Goal: Task Accomplishment & Management: Manage account settings

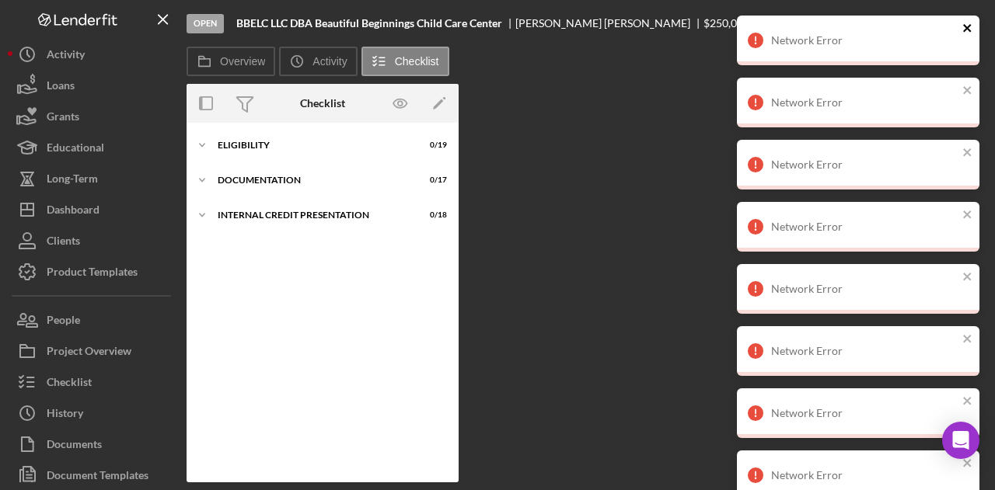
click at [969, 26] on icon "close" at bounding box center [967, 28] width 8 height 8
click at [964, 24] on icon "close" at bounding box center [967, 28] width 8 height 8
click at [967, 27] on icon "close" at bounding box center [967, 28] width 8 height 8
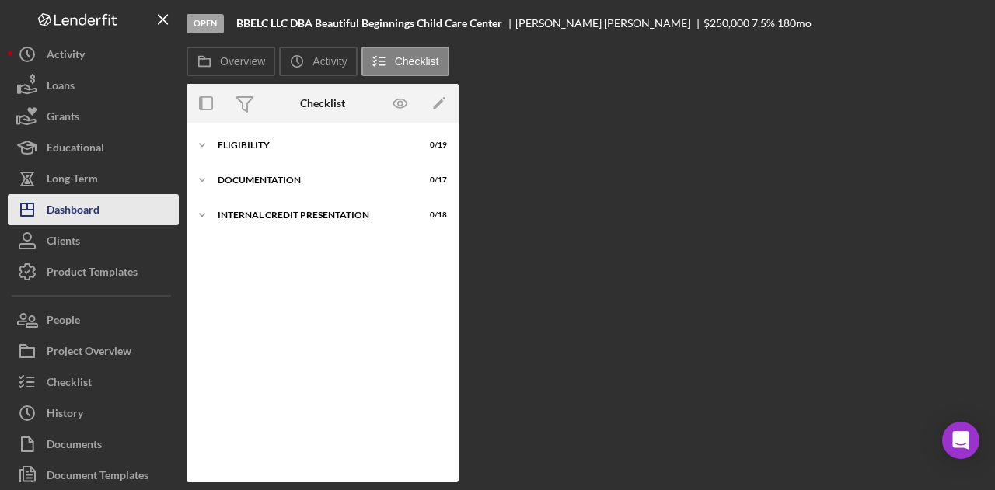
click at [67, 199] on div "Dashboard" at bounding box center [73, 211] width 53 height 35
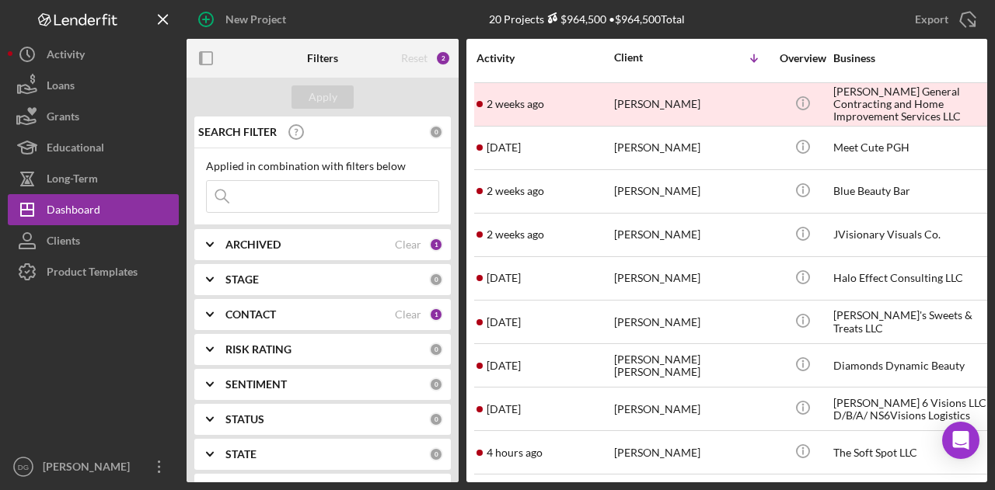
scroll to position [476, 0]
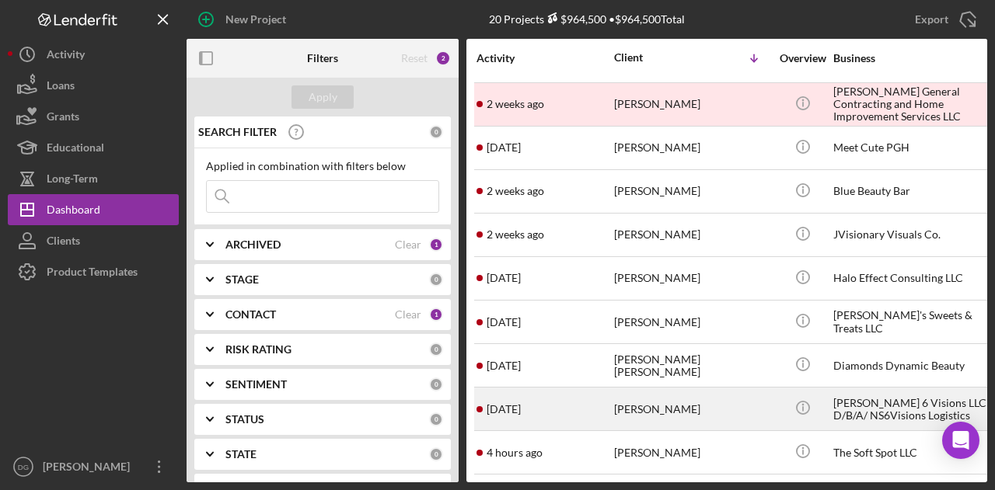
click at [879, 403] on div "[PERSON_NAME] 6 Visions LLC D/B/A/ NS6Visions Logistics" at bounding box center [910, 409] width 155 height 41
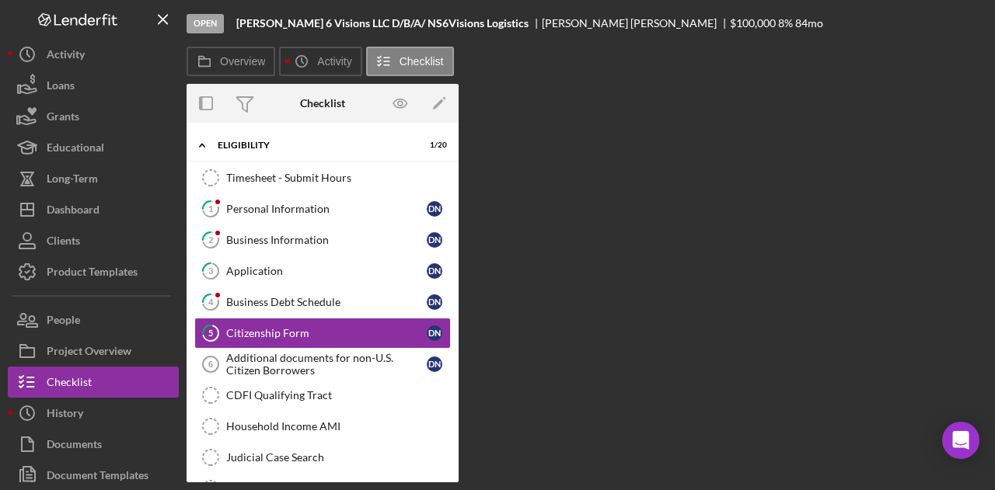
scroll to position [27, 0]
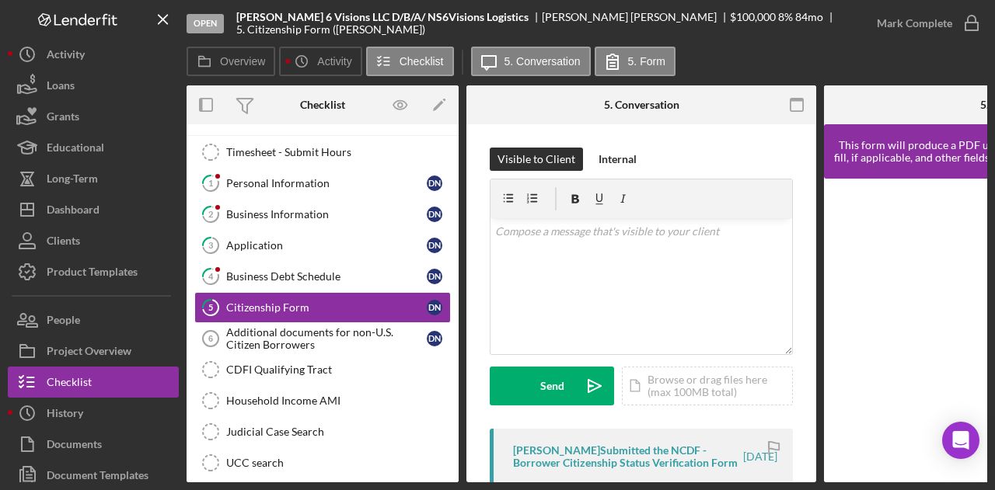
drag, startPoint x: 535, startPoint y: 12, endPoint x: 639, endPoint y: 17, distance: 104.3
click at [639, 17] on div "[PERSON_NAME]" at bounding box center [636, 17] width 188 height 12
click at [634, 18] on div "[PERSON_NAME]" at bounding box center [636, 17] width 188 height 12
drag, startPoint x: 644, startPoint y: 16, endPoint x: 535, endPoint y: 15, distance: 109.6
click at [542, 15] on div "[PERSON_NAME]" at bounding box center [636, 17] width 188 height 12
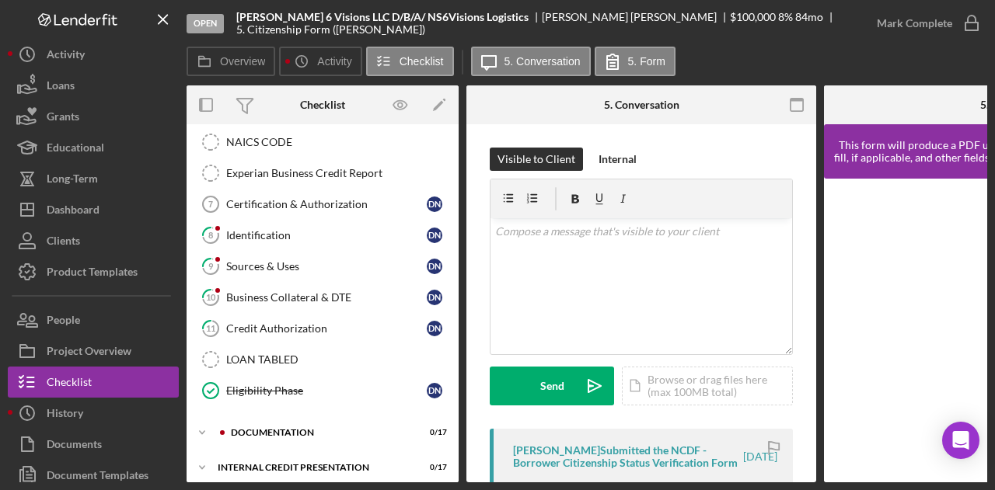
scroll to position [382, 0]
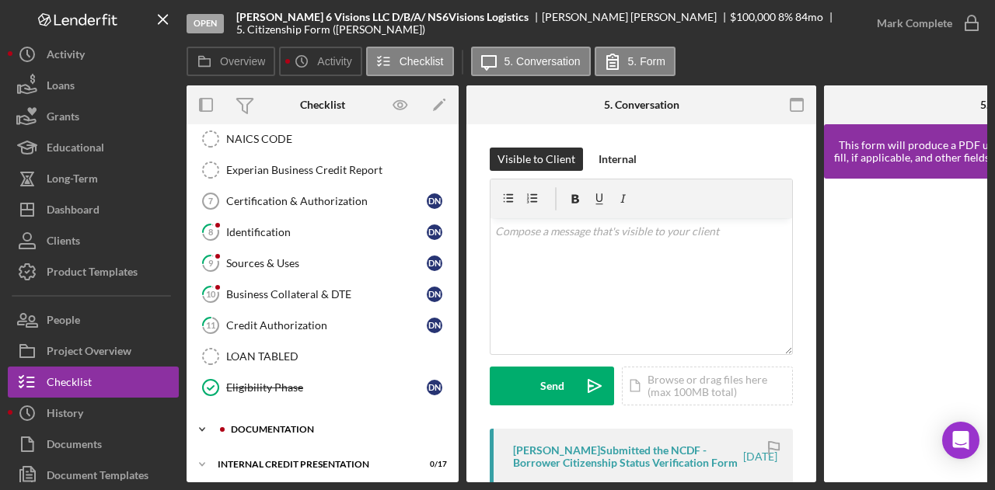
click at [265, 425] on div "documentation" at bounding box center [335, 429] width 208 height 9
drag, startPoint x: 452, startPoint y: 273, endPoint x: 446, endPoint y: 313, distance: 40.9
click at [446, 313] on div "Timesheet - Submit Hours Timesheet - Submit Hours 1 Personal Information D N 2 …" at bounding box center [323, 97] width 272 height 630
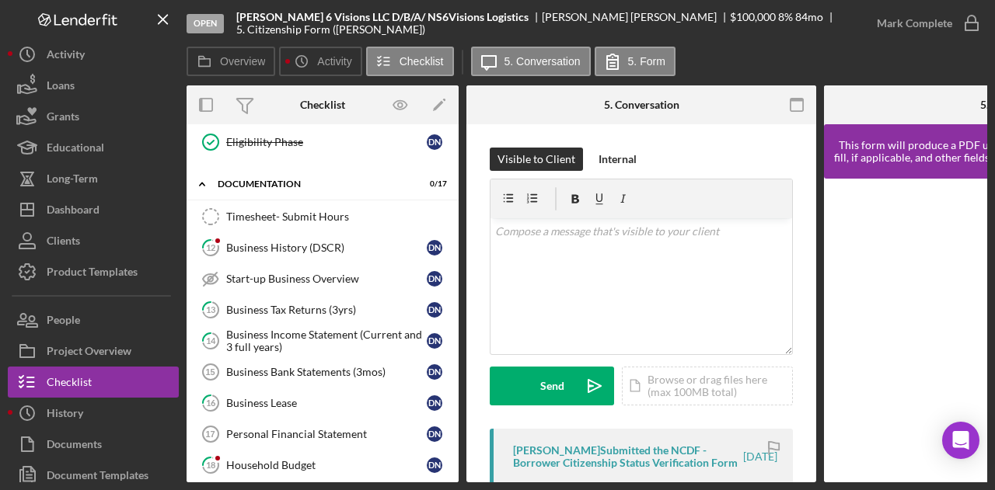
scroll to position [630, 0]
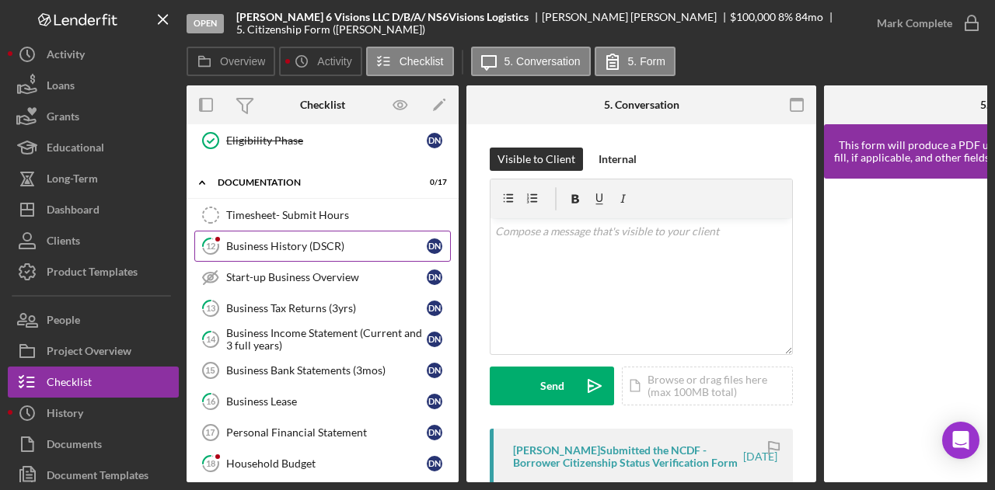
click at [297, 240] on div "Business History (DSCR)" at bounding box center [326, 246] width 201 height 12
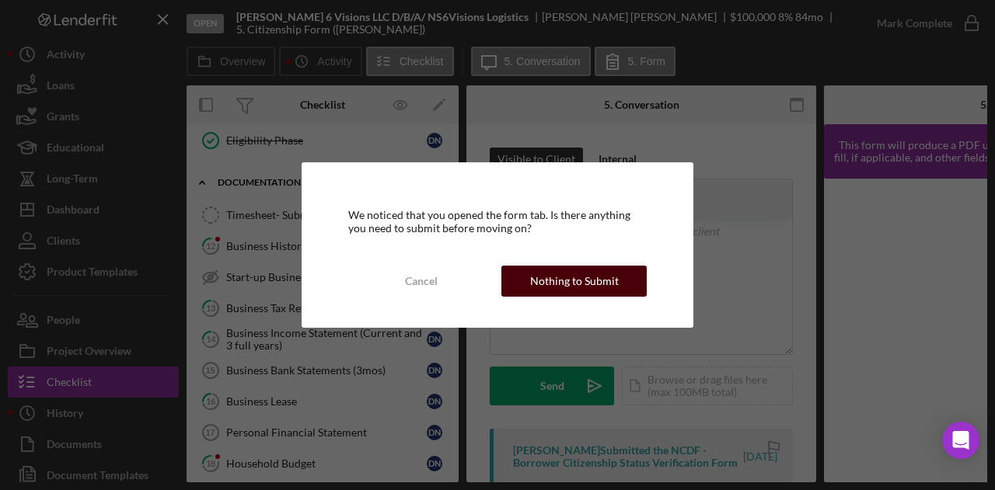
click at [608, 283] on div "Nothing to Submit" at bounding box center [574, 281] width 89 height 31
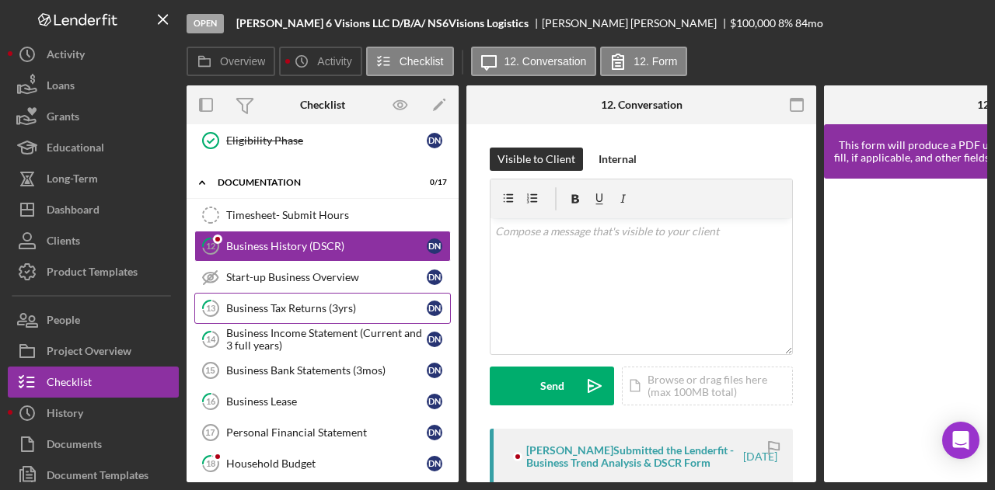
scroll to position [634, 0]
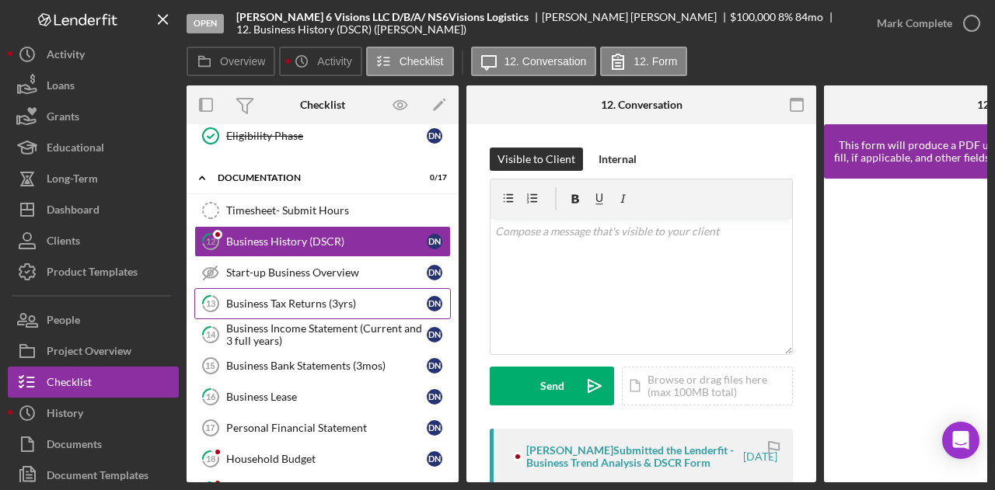
click at [302, 298] on div "Business Tax Returns (3yrs)" at bounding box center [326, 304] width 201 height 12
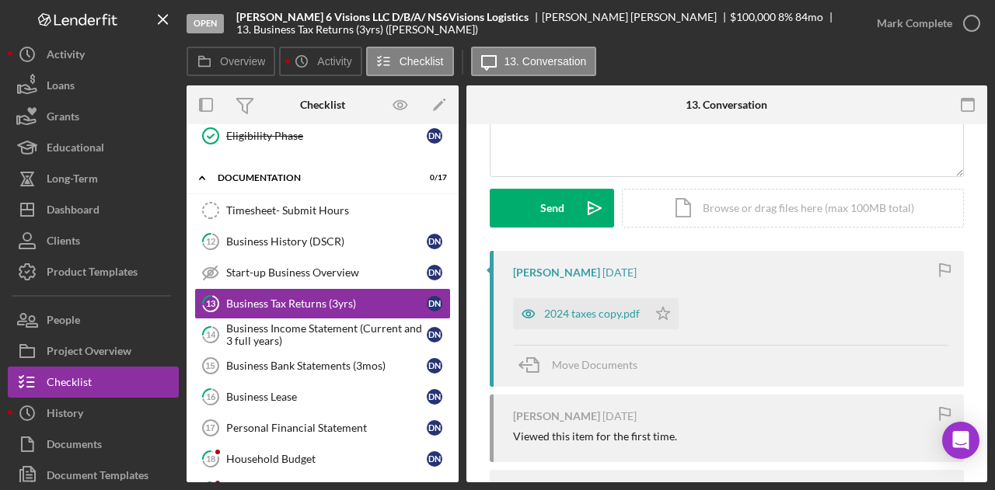
scroll to position [176, 0]
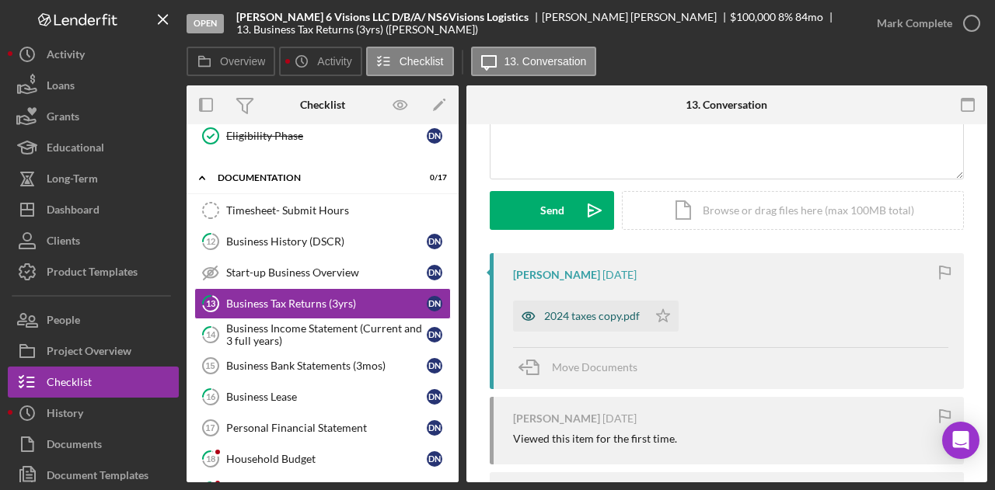
click at [616, 311] on div "2024 taxes copy.pdf" at bounding box center [592, 316] width 96 height 12
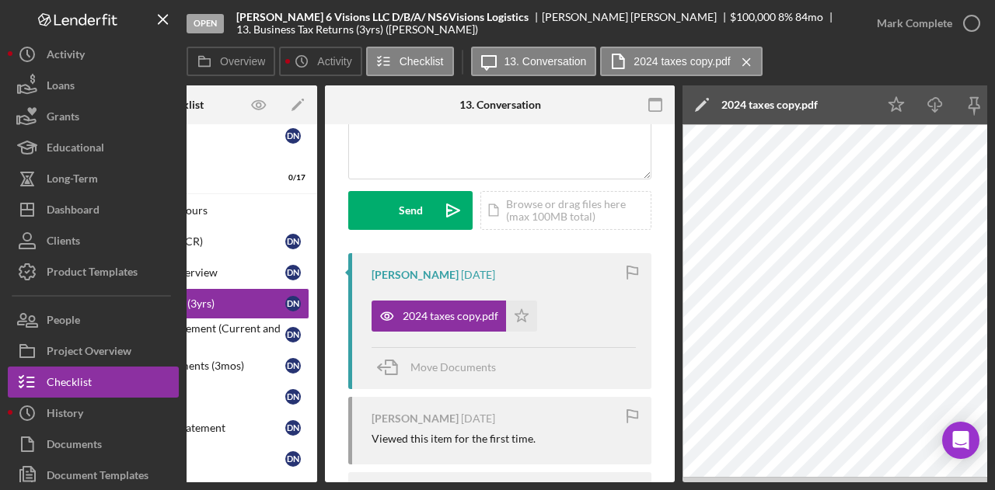
scroll to position [0, 303]
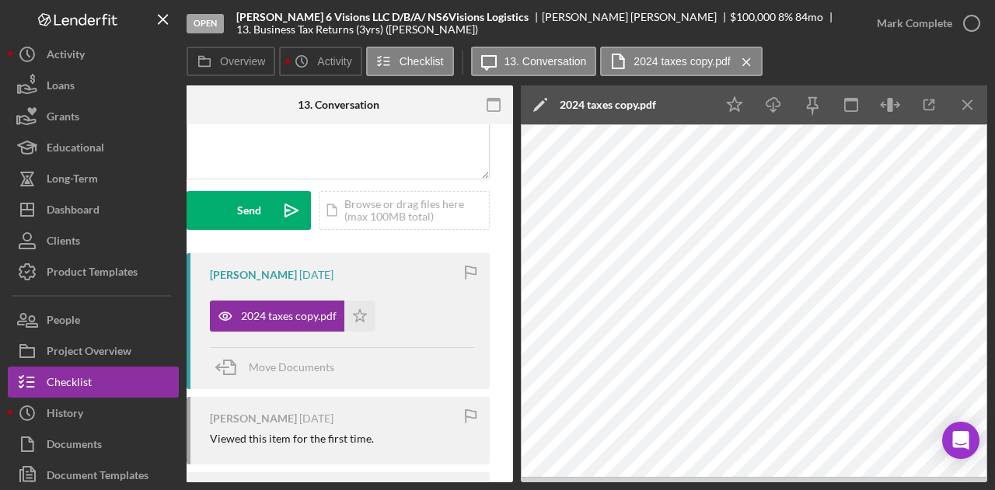
drag, startPoint x: 575, startPoint y: 483, endPoint x: 443, endPoint y: 487, distance: 132.2
click at [443, 487] on div "Open [PERSON_NAME] 6 Visions LLC D/B/A/ NS6Visions Logistics [PERSON_NAME] $100…" at bounding box center [497, 245] width 995 height 490
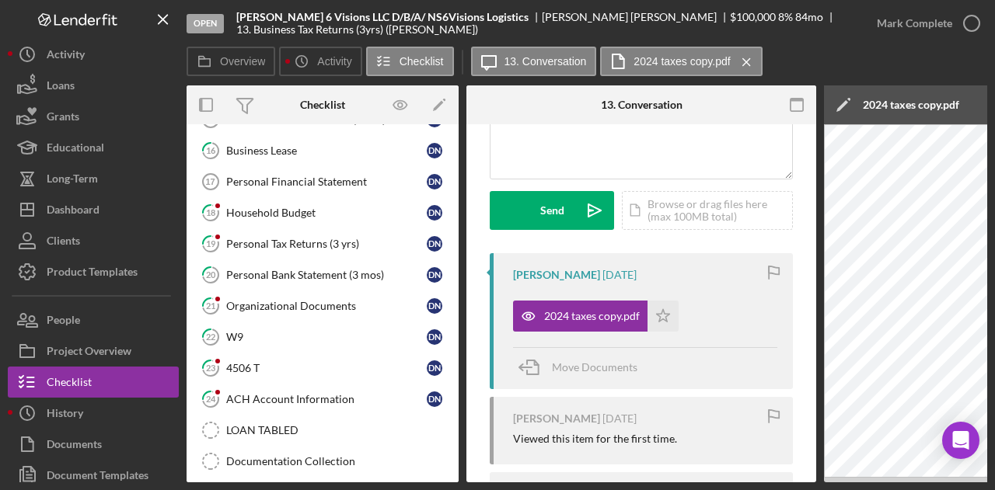
scroll to position [875, 0]
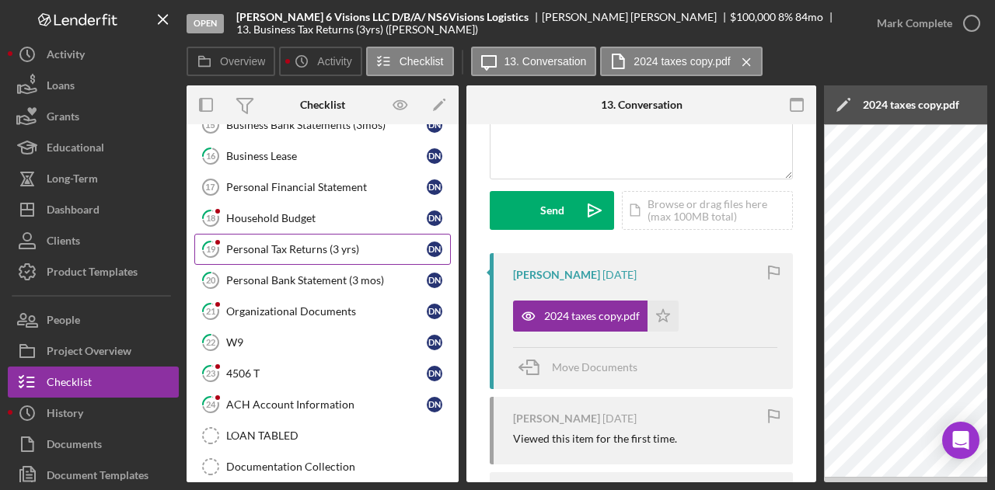
click at [288, 242] on link "19 Personal Tax Returns (3 yrs) D N" at bounding box center [322, 249] width 257 height 31
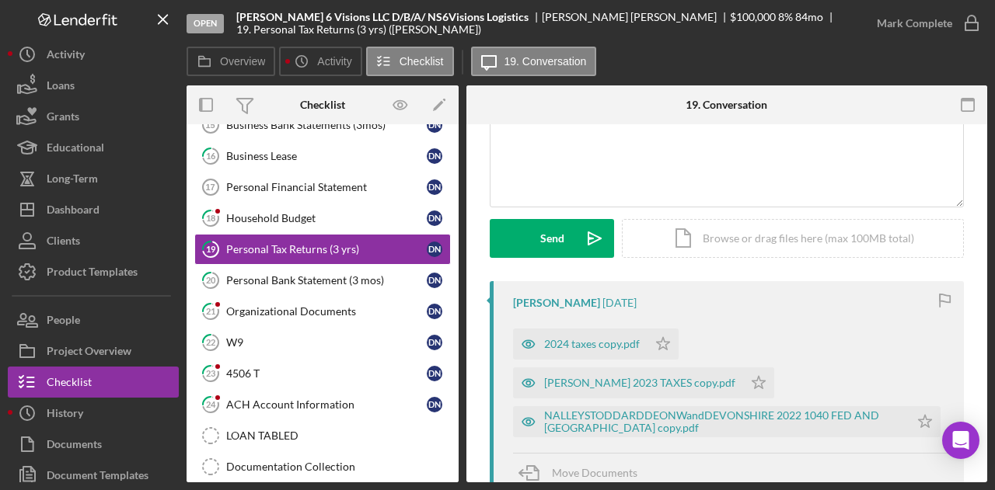
scroll to position [168, 0]
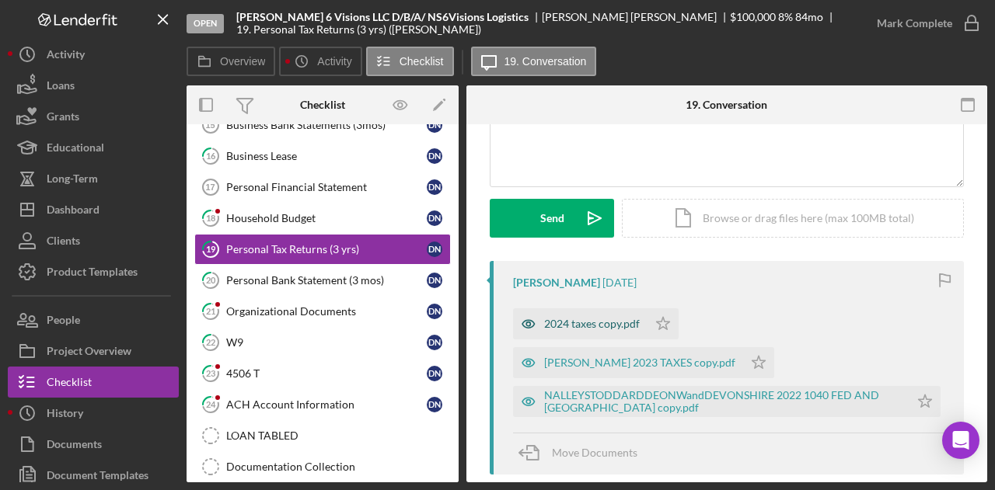
click at [600, 319] on div "2024 taxes copy.pdf" at bounding box center [592, 324] width 96 height 12
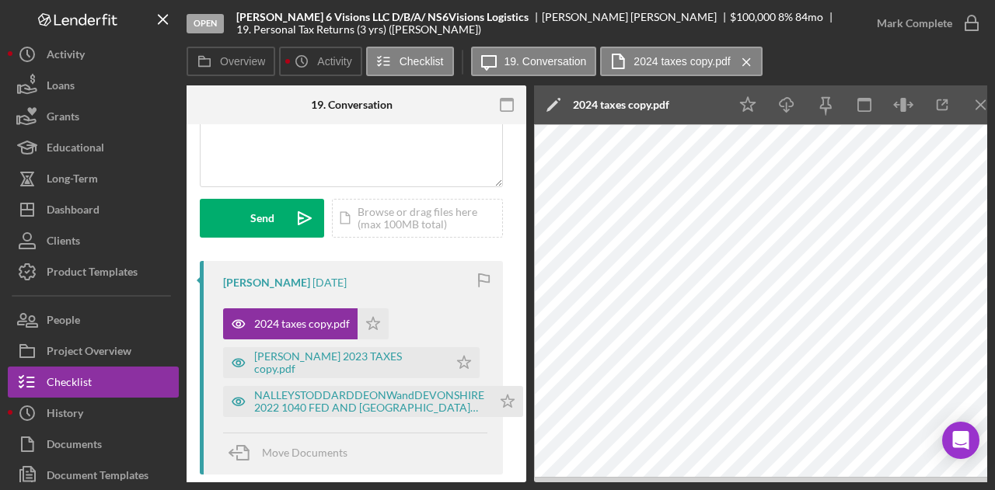
scroll to position [0, 303]
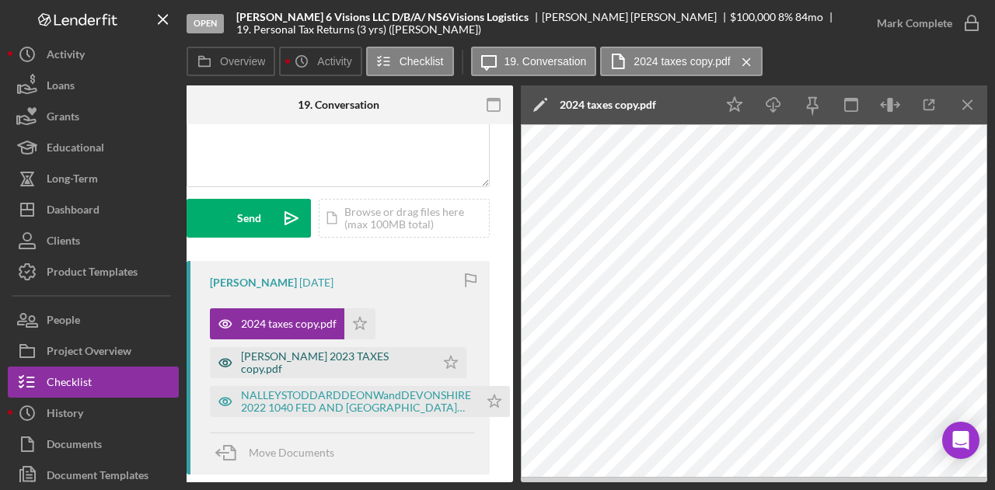
click at [331, 365] on div "[PERSON_NAME] 2023 TAXES copy.pdf" at bounding box center [334, 363] width 187 height 25
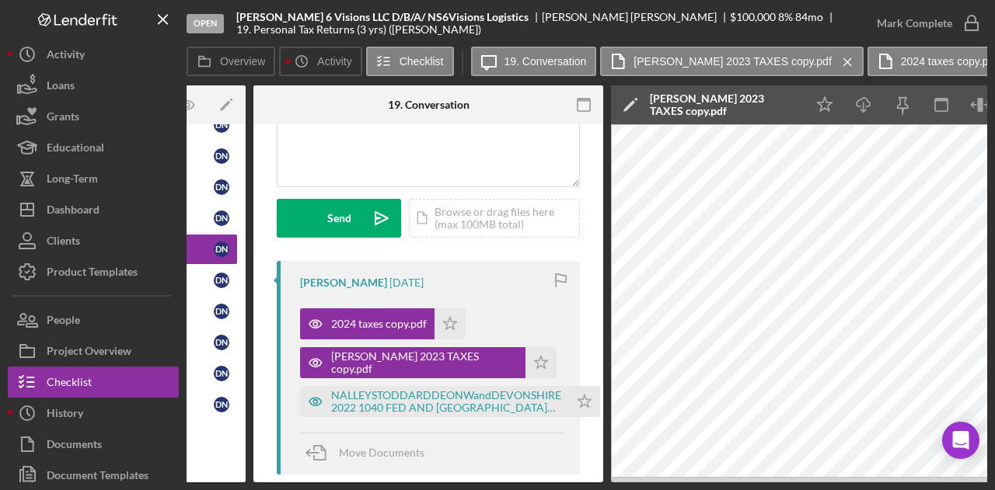
scroll to position [0, 0]
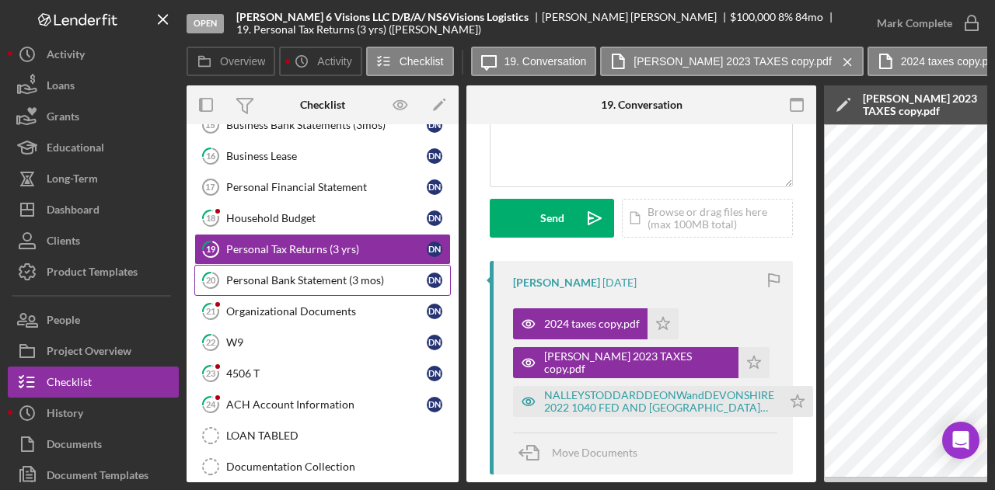
click at [292, 274] on div "Personal Bank Statement (3 mos)" at bounding box center [326, 280] width 201 height 12
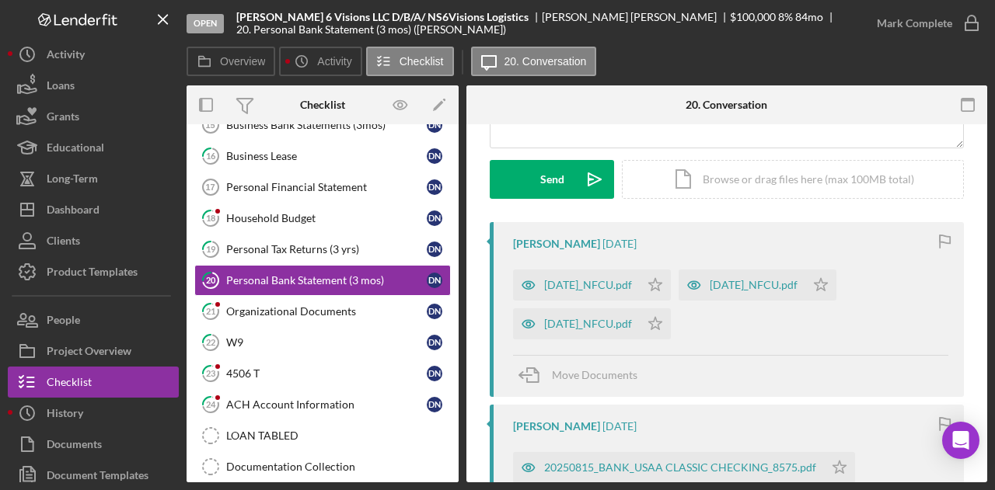
scroll to position [183, 0]
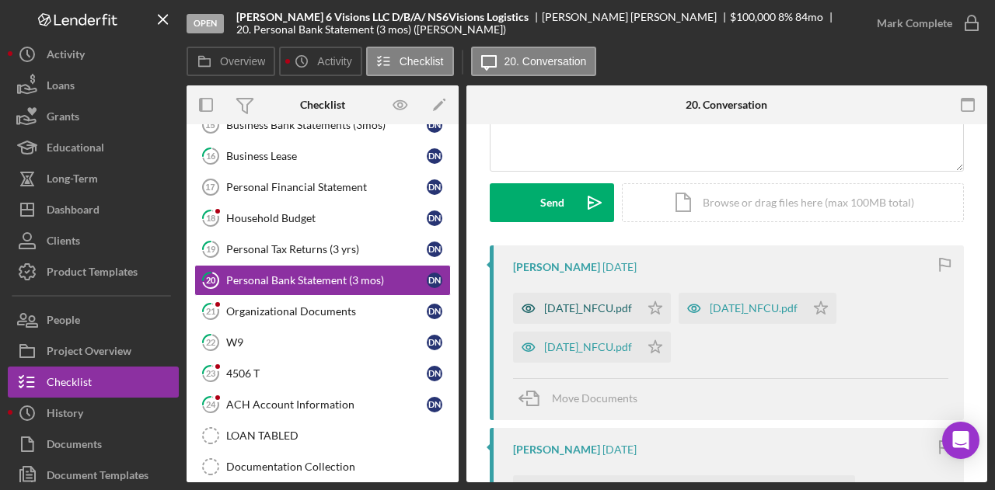
click at [599, 312] on div "[DATE]_NFCU.pdf" at bounding box center [588, 308] width 88 height 12
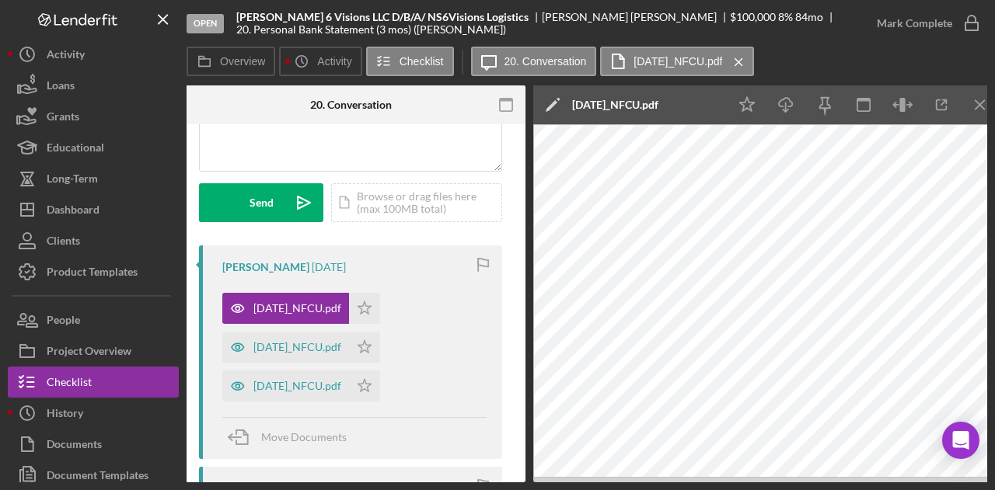
scroll to position [0, 303]
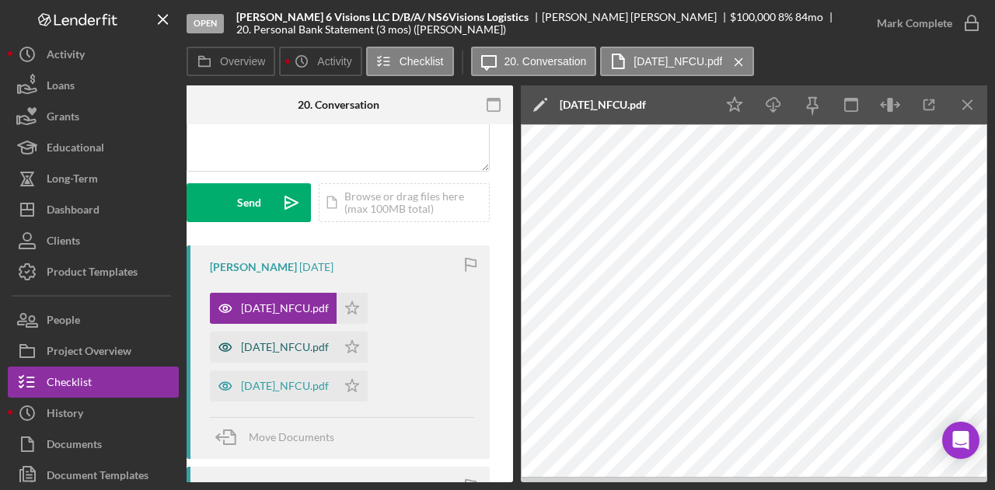
click at [284, 347] on div "[DATE]_NFCU.pdf" at bounding box center [285, 347] width 88 height 12
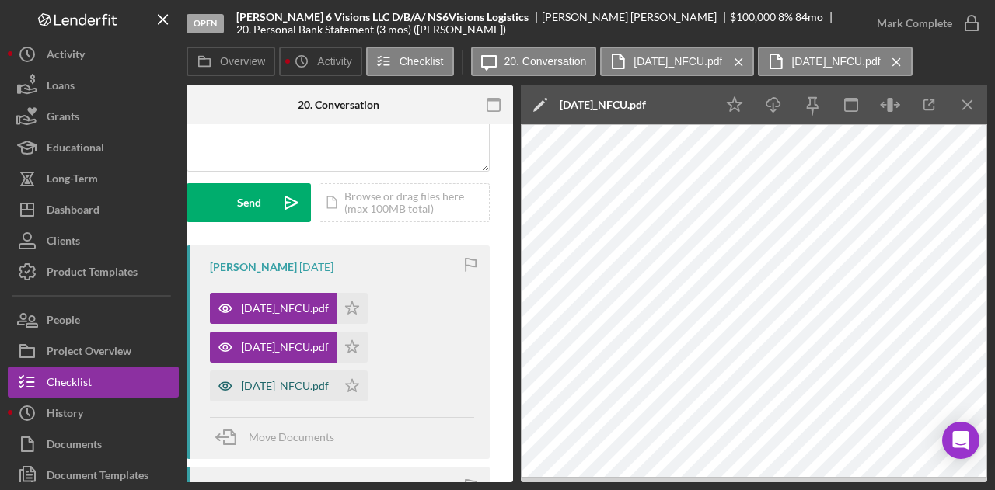
click at [309, 387] on div "[DATE]_NFCU.pdf" at bounding box center [285, 386] width 88 height 12
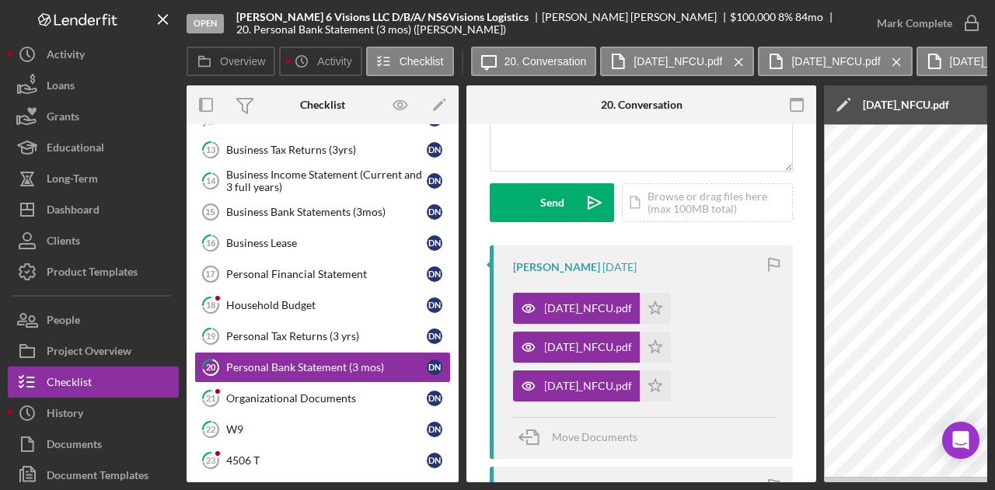
scroll to position [783, 0]
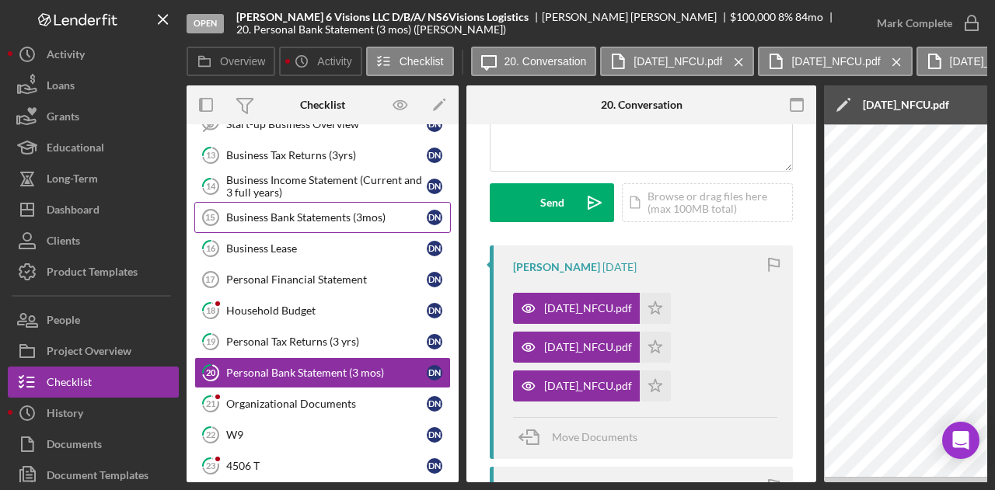
click at [291, 211] on div "Business Bank Statements (3mos)" at bounding box center [326, 217] width 201 height 12
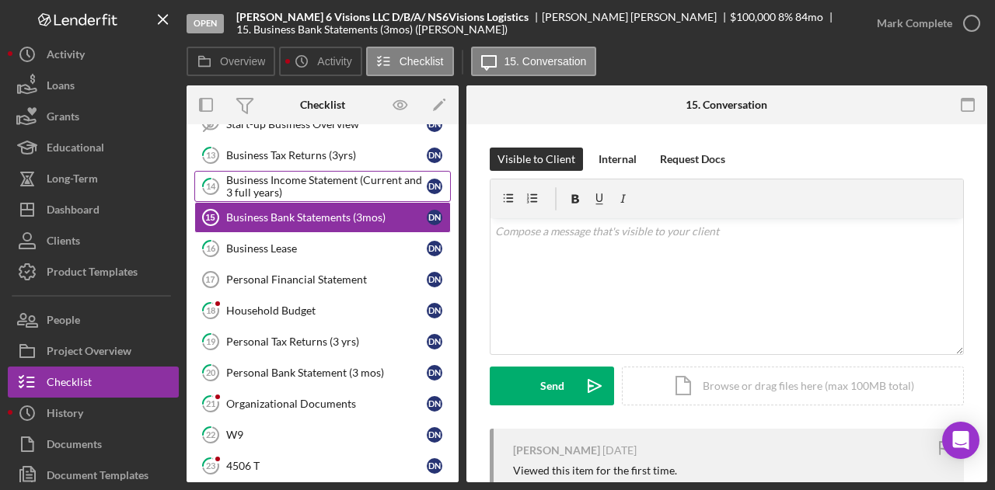
click at [309, 174] on div "Business Income Statement (Current and 3 full years)" at bounding box center [326, 186] width 201 height 25
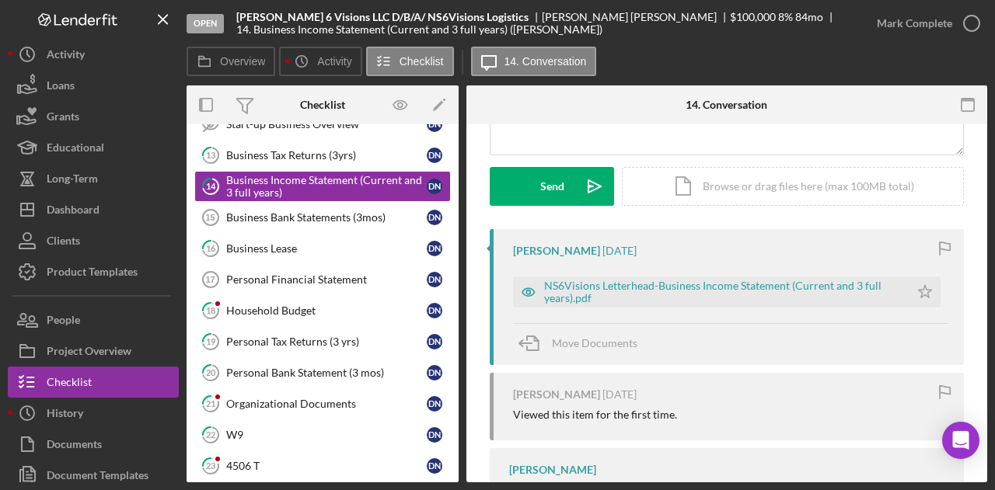
scroll to position [208, 0]
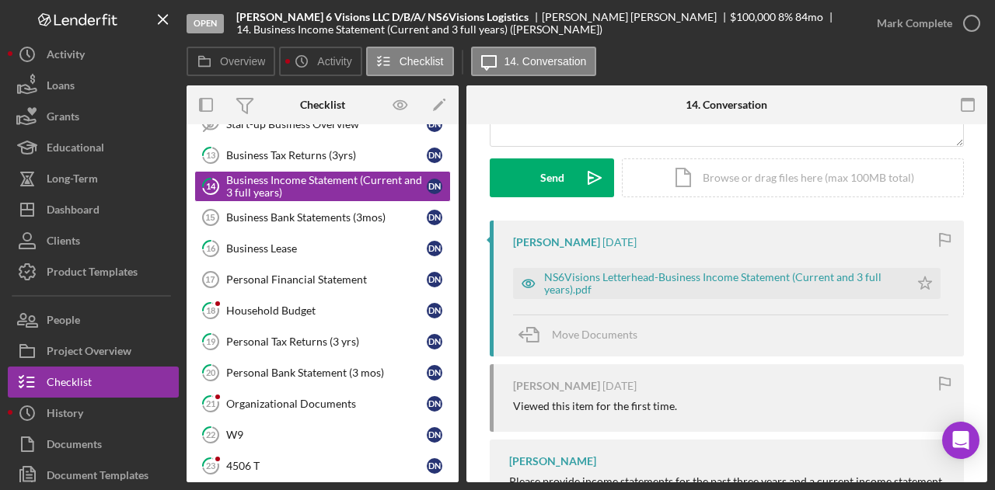
click at [982, 323] on div "Visible to Client Internal Request Docs v Color teal Color pink Remove color Ad…" at bounding box center [726, 240] width 521 height 648
click at [792, 277] on div "NS6Visions Letterhead-Business Income Statement (Current and 3 full years).pdf" at bounding box center [723, 283] width 358 height 25
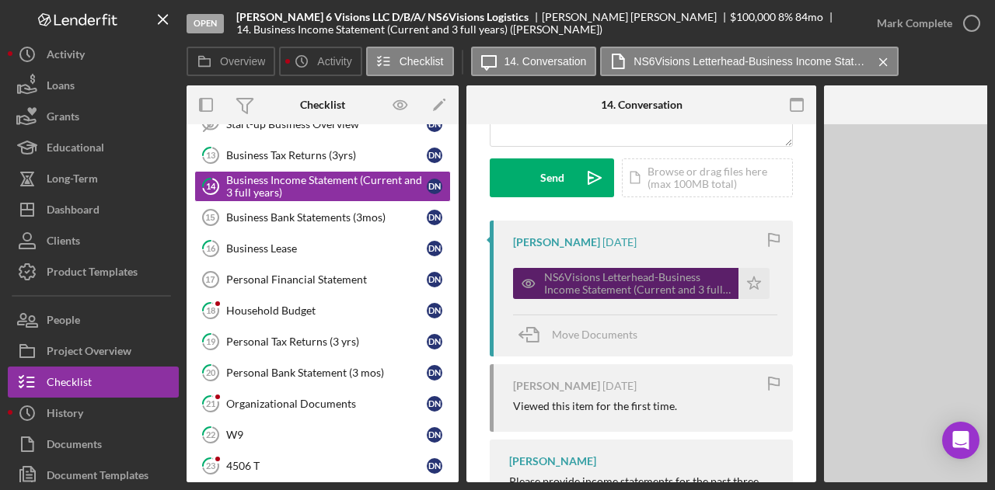
click at [792, 277] on div "Visible to Client Internal Request Docs v Color teal Color pink Remove color Ad…" at bounding box center [641, 252] width 350 height 673
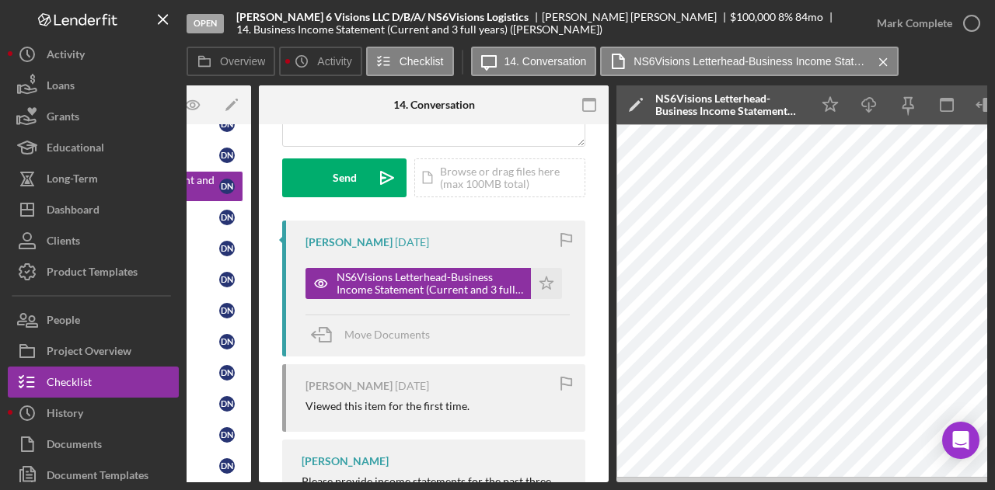
scroll to position [0, 0]
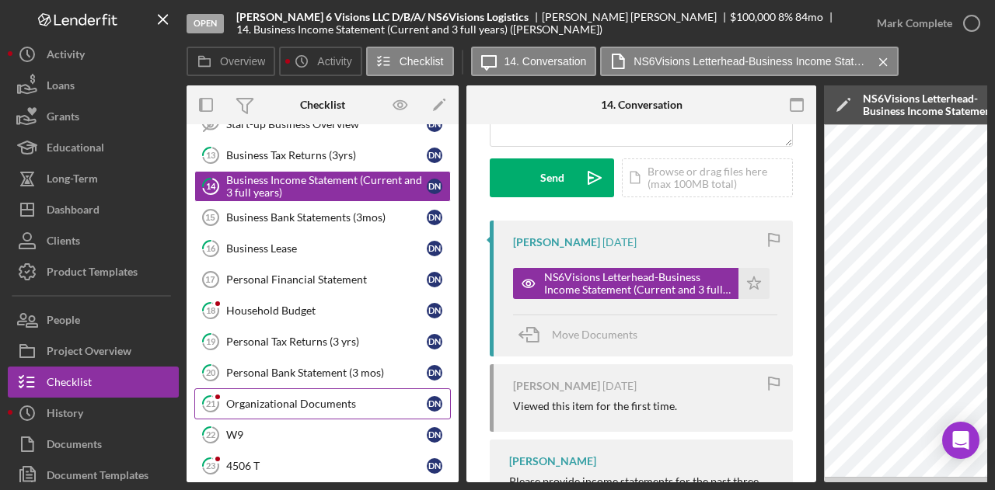
click at [253, 398] on div "Organizational Documents" at bounding box center [326, 404] width 201 height 12
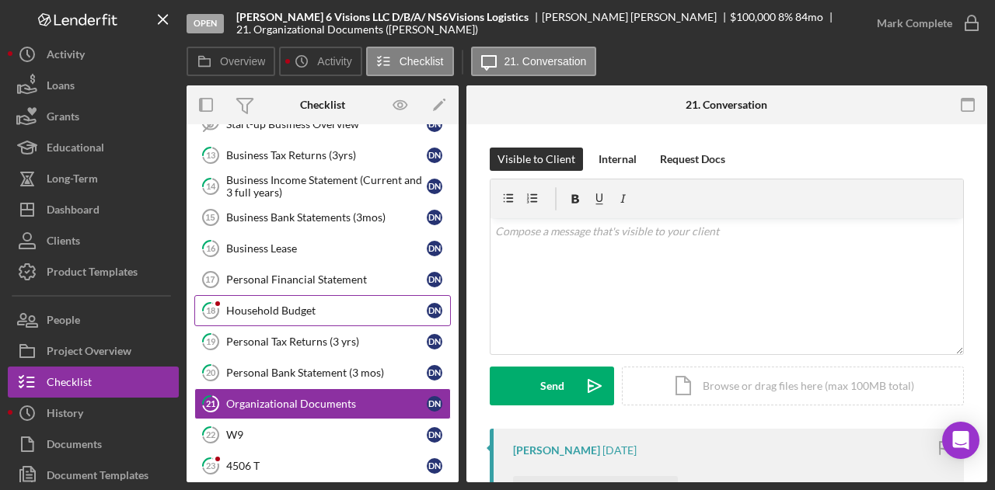
click at [304, 303] on link "18 Household Budget D N" at bounding box center [322, 310] width 257 height 31
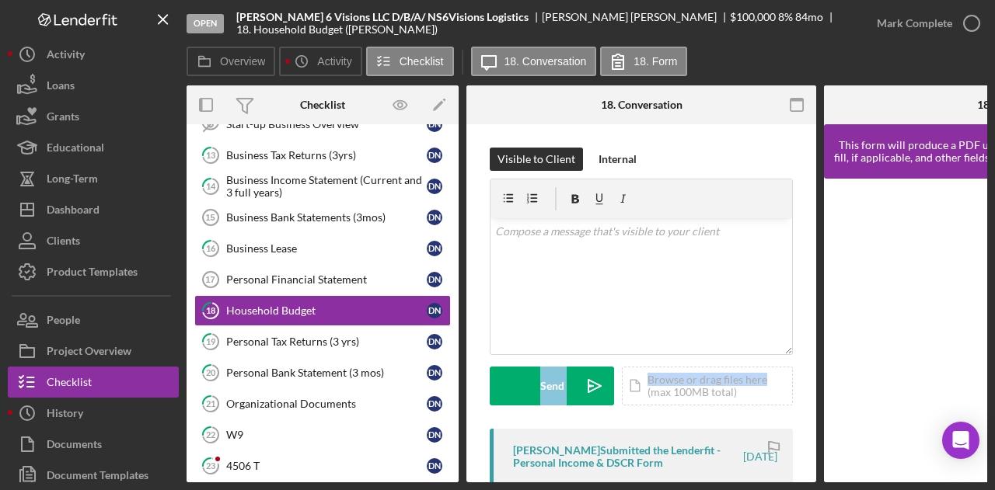
drag, startPoint x: 810, startPoint y: 296, endPoint x: 808, endPoint y: 382, distance: 85.5
click at [808, 382] on div "Visible to Client Internal v Color teal Color pink Remove color Add row above A…" at bounding box center [641, 460] width 350 height 673
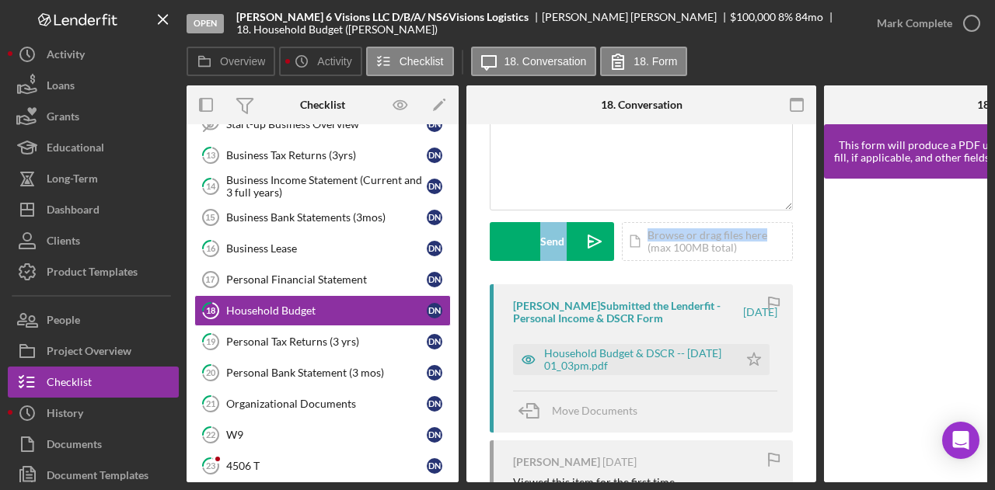
scroll to position [145, 0]
click at [677, 349] on div "Household Budget & DSCR -- [DATE] 01_03pm.pdf" at bounding box center [637, 359] width 187 height 25
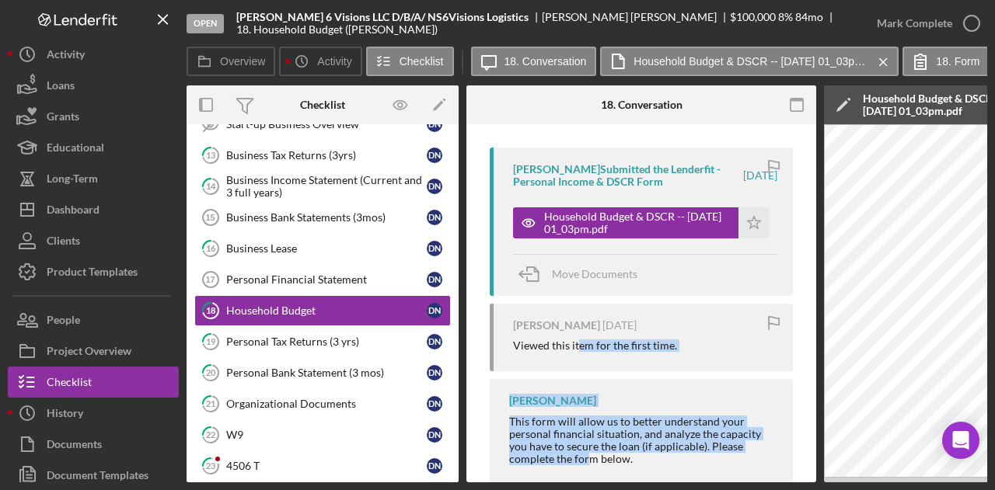
scroll to position [318, 0]
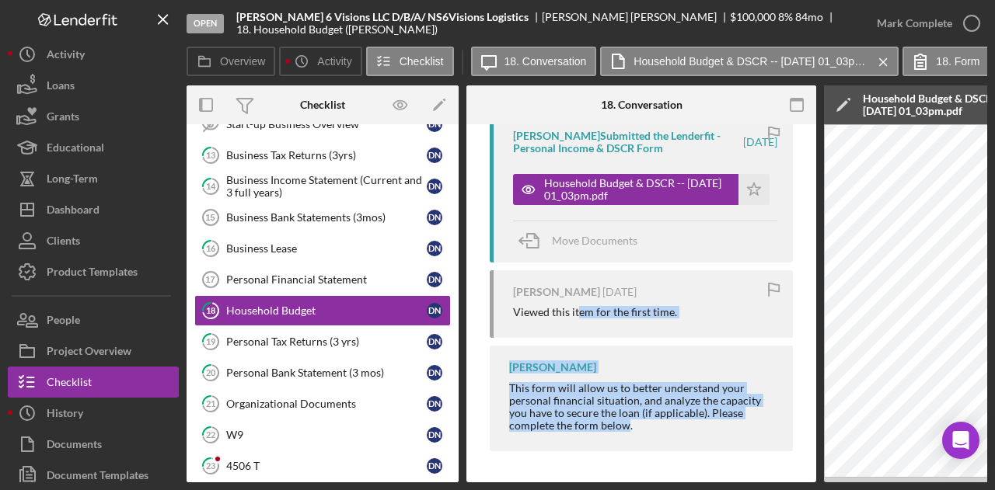
drag, startPoint x: 578, startPoint y: 478, endPoint x: 625, endPoint y: 472, distance: 47.8
click at [625, 472] on div "Visible to Client Internal v Color teal Color pink Remove color Add row above A…" at bounding box center [641, 146] width 350 height 673
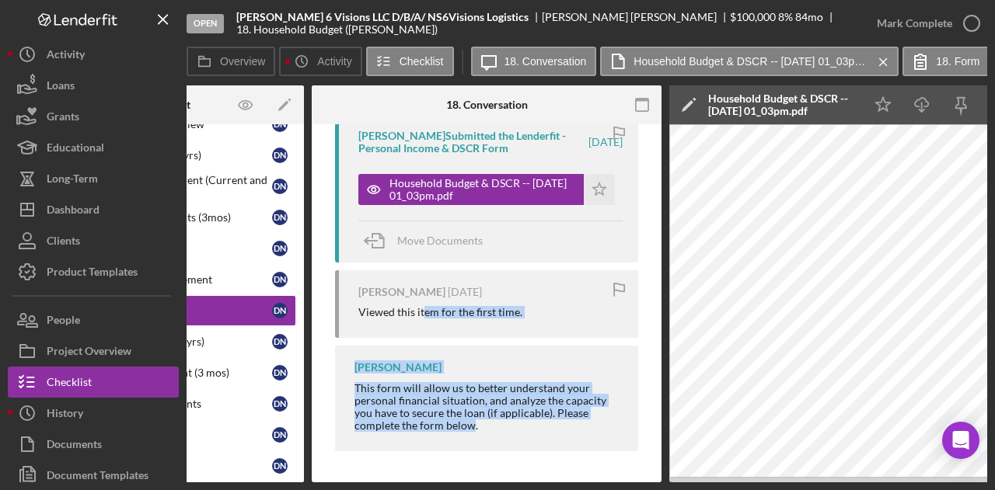
scroll to position [0, 0]
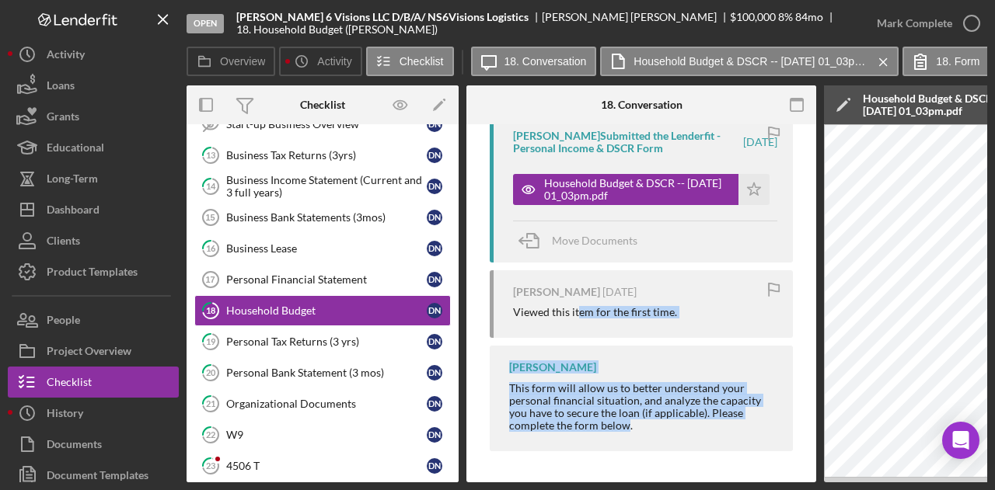
drag, startPoint x: 452, startPoint y: 380, endPoint x: 457, endPoint y: 325, distance: 55.4
click at [457, 325] on div "Icon/Expander Eligibility 1 / 20 Timesheet - Submit Hours Timesheet - Submit Ho…" at bounding box center [323, 303] width 272 height 358
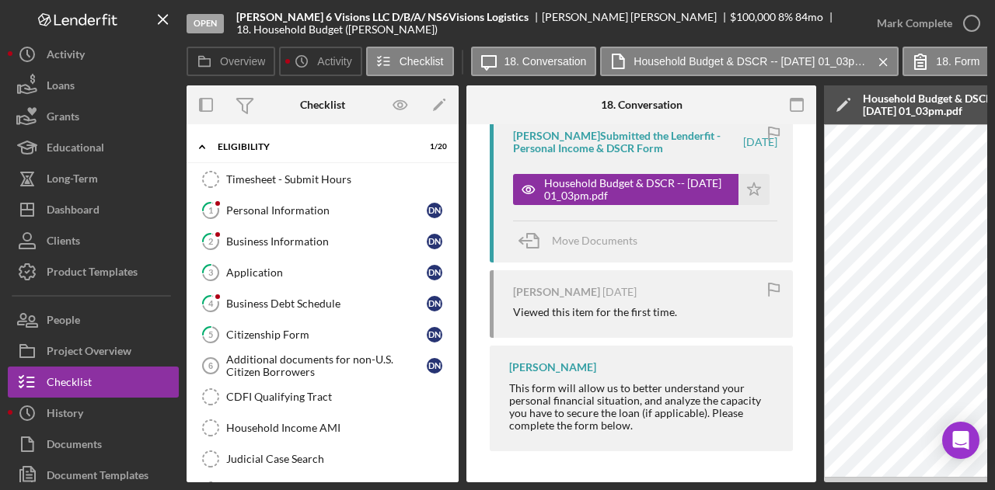
drag, startPoint x: 468, startPoint y: 270, endPoint x: 466, endPoint y: 294, distance: 24.2
click at [466, 294] on div "Overview Internal Workflow Stage Open Icon/Dropdown Arrow Archive (can unarchiv…" at bounding box center [587, 284] width 801 height 397
click at [266, 302] on div "Business Debt Schedule" at bounding box center [326, 304] width 201 height 12
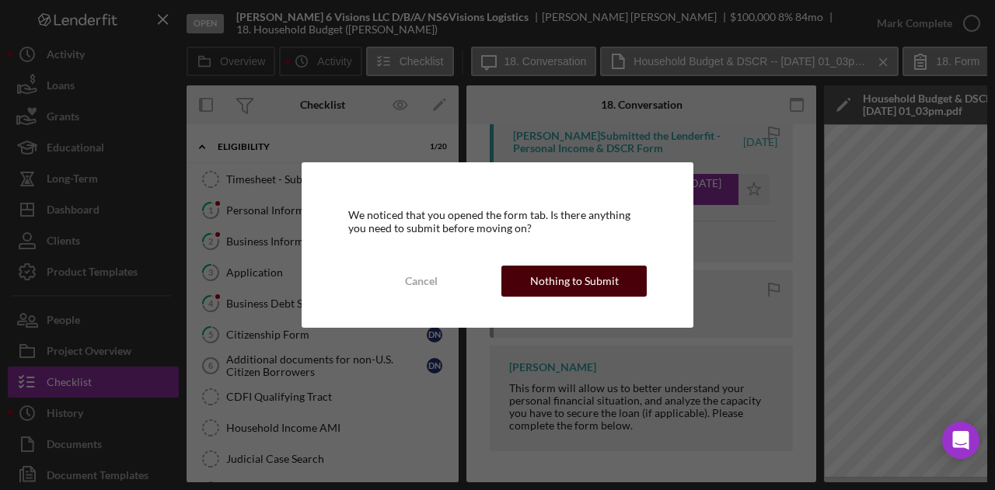
click at [571, 275] on div "Nothing to Submit" at bounding box center [574, 281] width 89 height 31
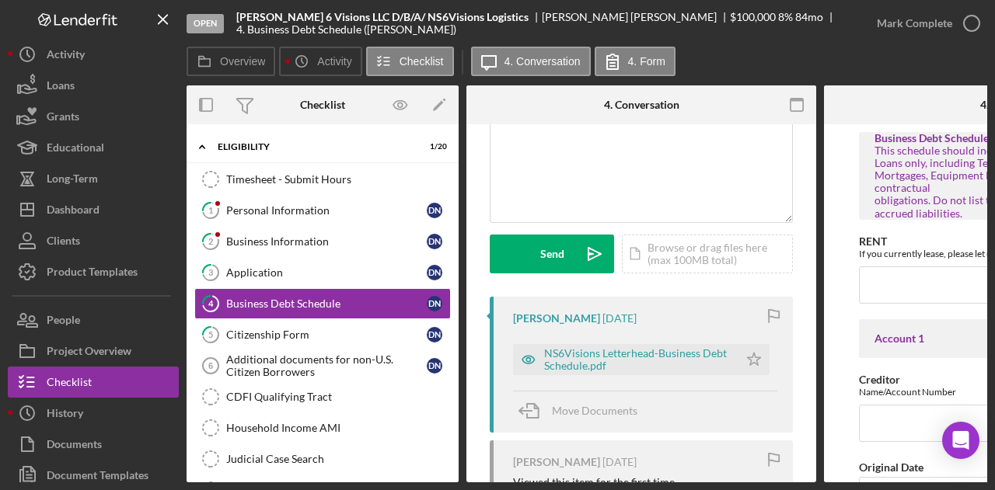
scroll to position [138, 0]
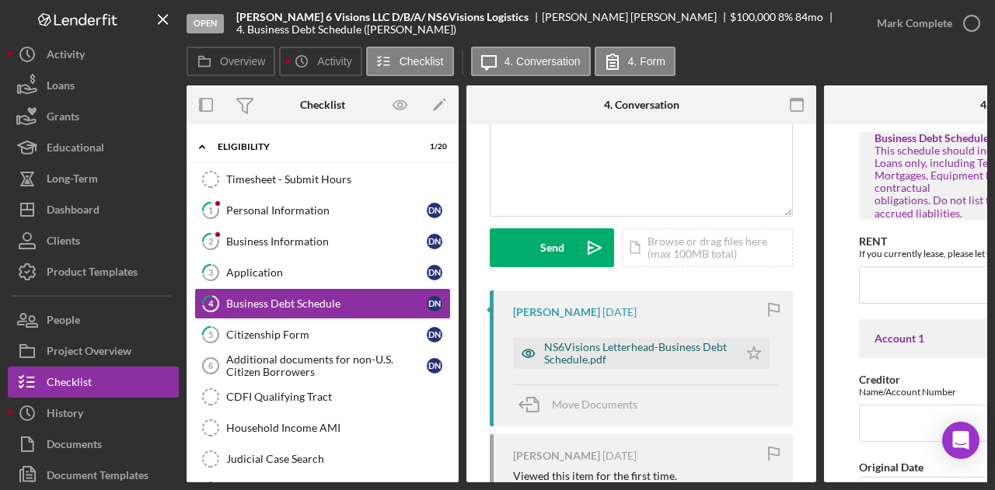
click at [584, 360] on div "NS6Visions Letterhead-Business Debt Schedule.pdf" at bounding box center [637, 353] width 187 height 25
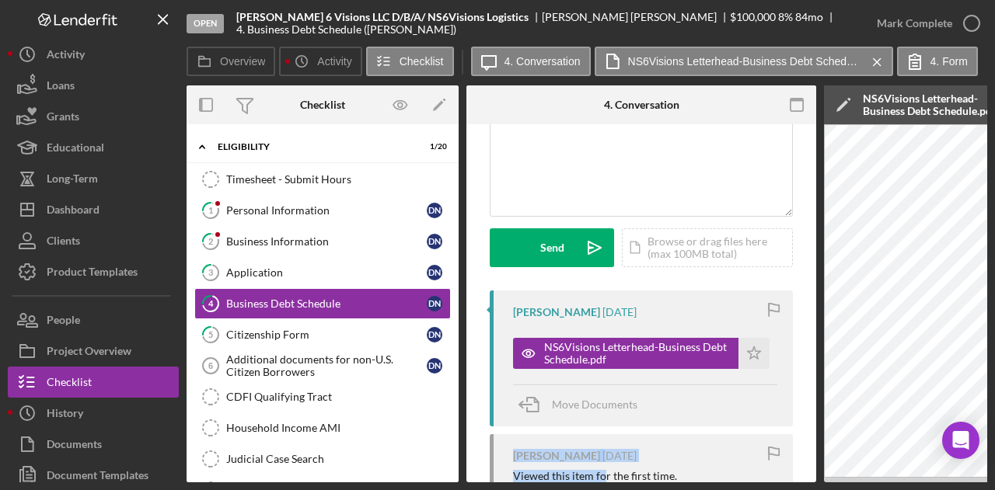
drag, startPoint x: 603, startPoint y: 483, endPoint x: 770, endPoint y: 459, distance: 168.0
click at [770, 459] on div "Open [PERSON_NAME] 6 Visions LLC D/B/A/ NS6Visions Logistics [PERSON_NAME] $100…" at bounding box center [497, 245] width 995 height 490
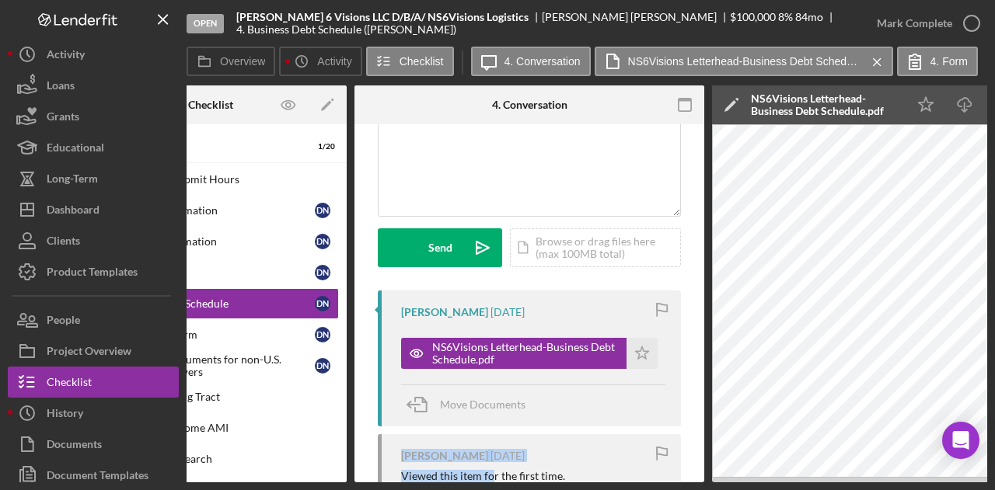
scroll to position [0, 0]
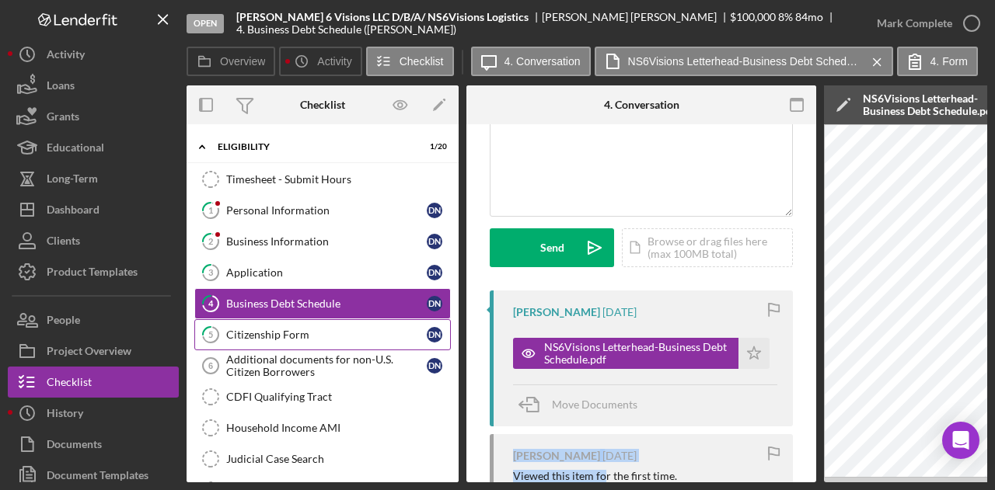
click at [293, 331] on div "Citizenship Form" at bounding box center [326, 335] width 201 height 12
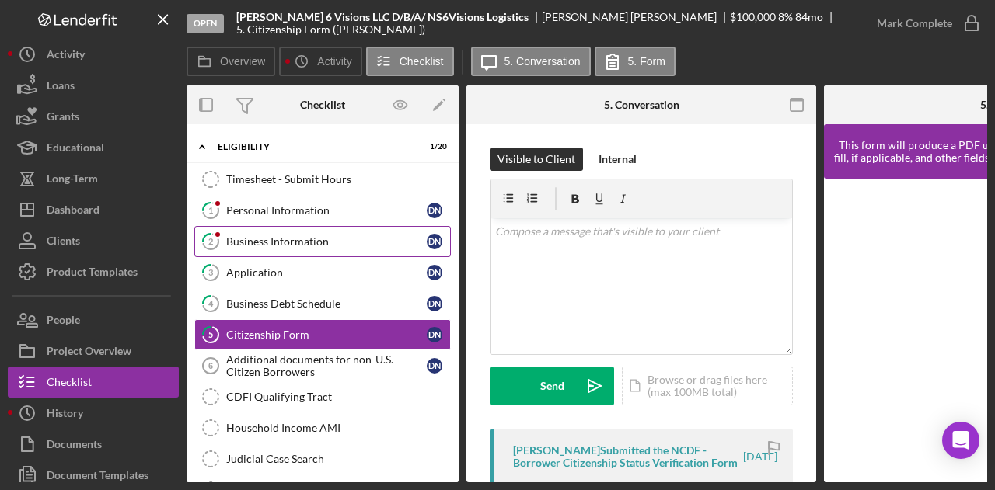
click at [299, 237] on div "Business Information" at bounding box center [326, 242] width 201 height 12
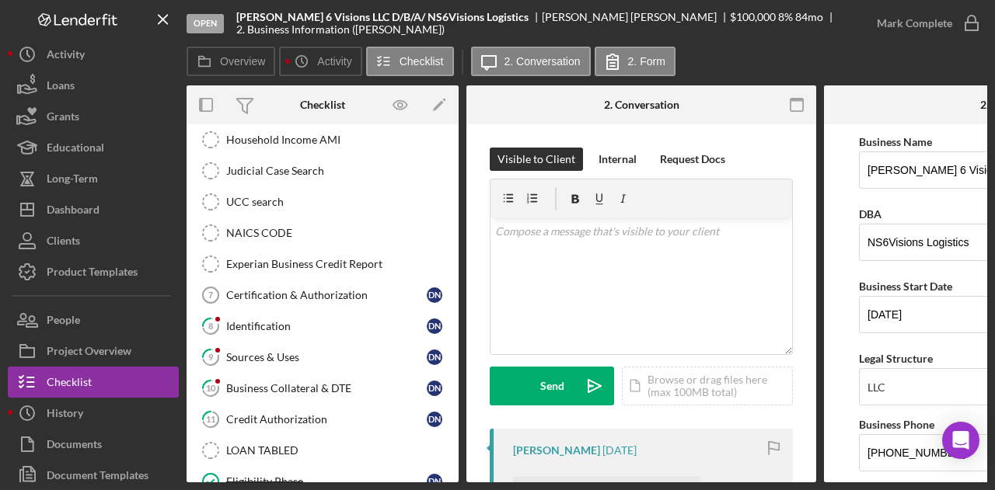
scroll to position [302, 0]
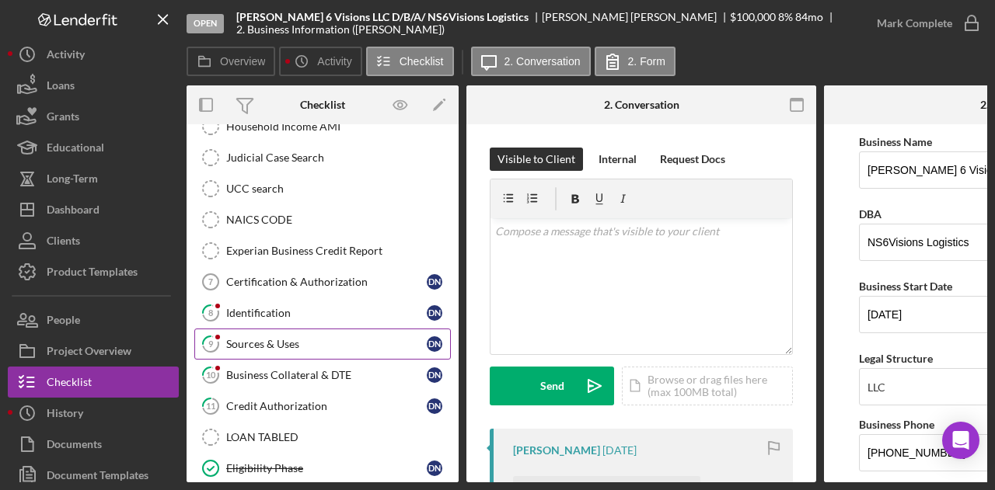
click at [264, 347] on link "9 Sources & Uses D N" at bounding box center [322, 344] width 257 height 31
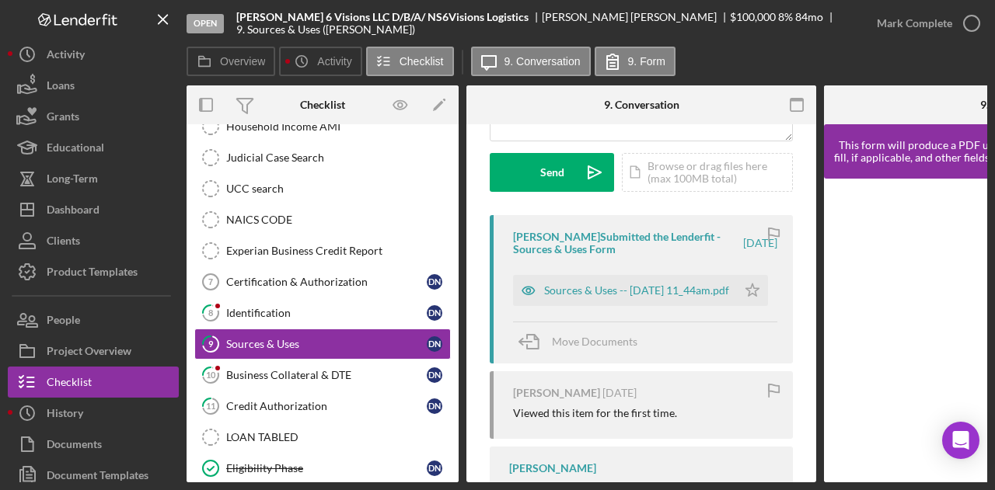
scroll to position [305, 0]
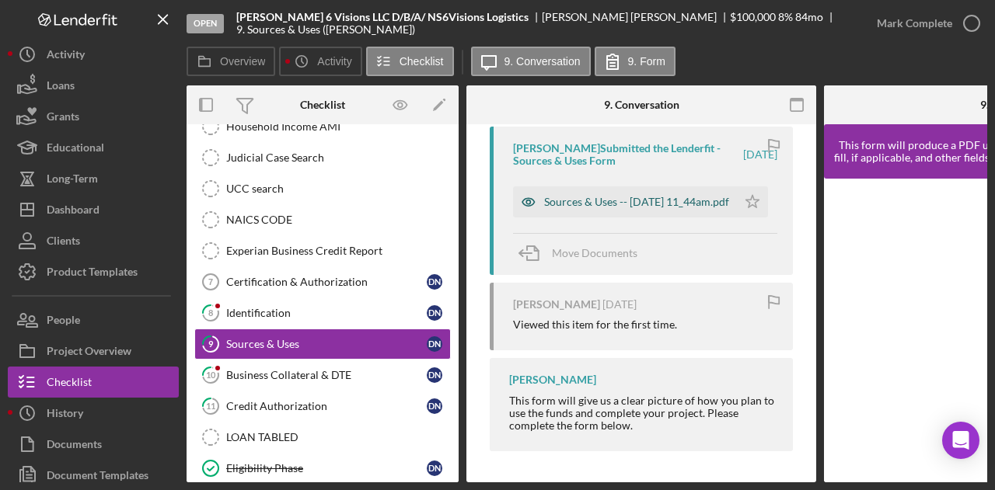
click at [597, 196] on div "Sources & Uses -- [DATE] 11_44am.pdf" at bounding box center [636, 202] width 185 height 12
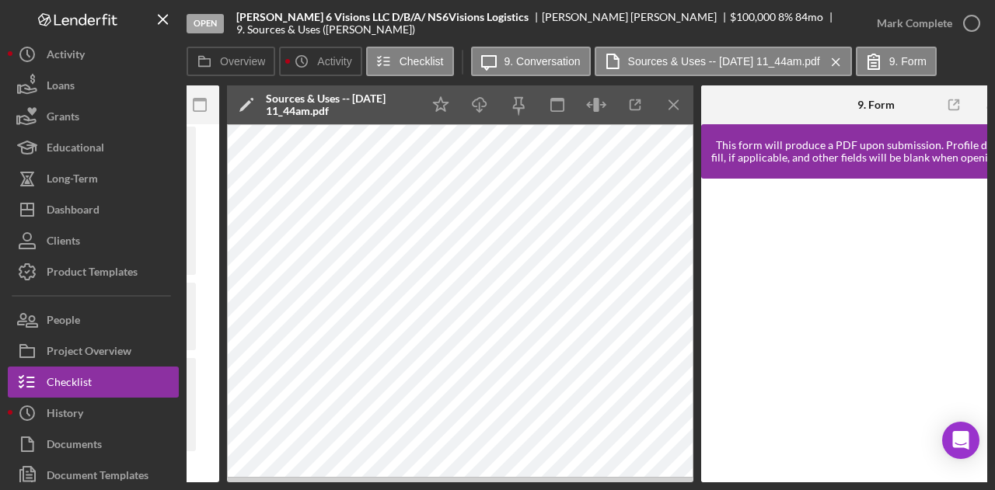
scroll to position [0, 599]
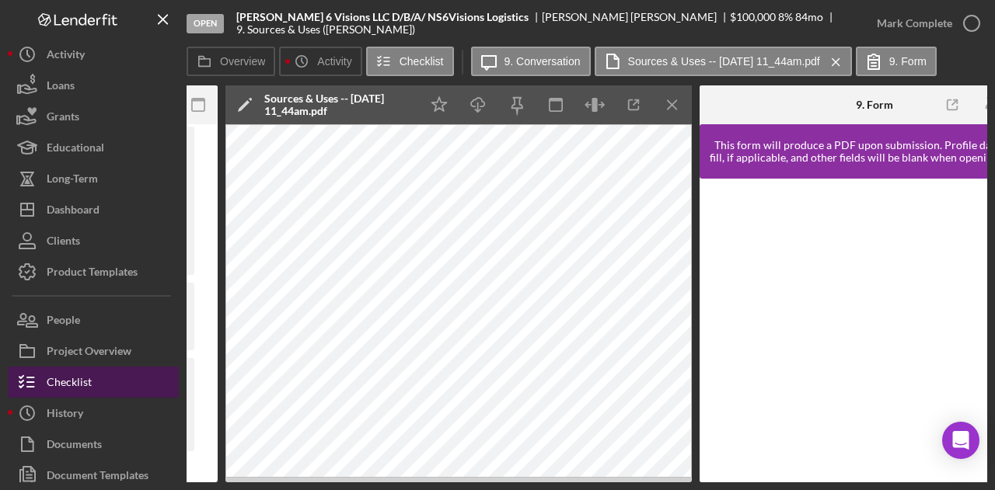
click at [70, 382] on div "Checklist" at bounding box center [69, 384] width 45 height 35
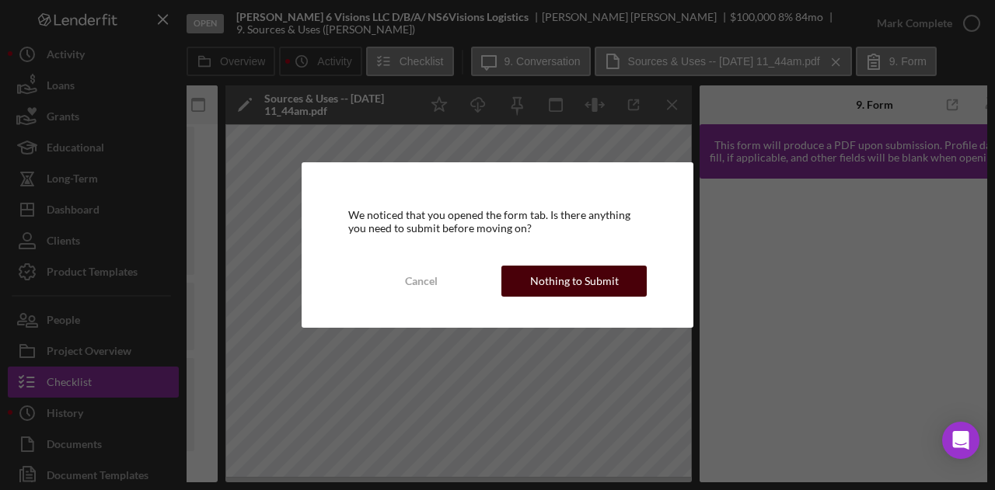
click at [595, 276] on div "Nothing to Submit" at bounding box center [574, 281] width 89 height 31
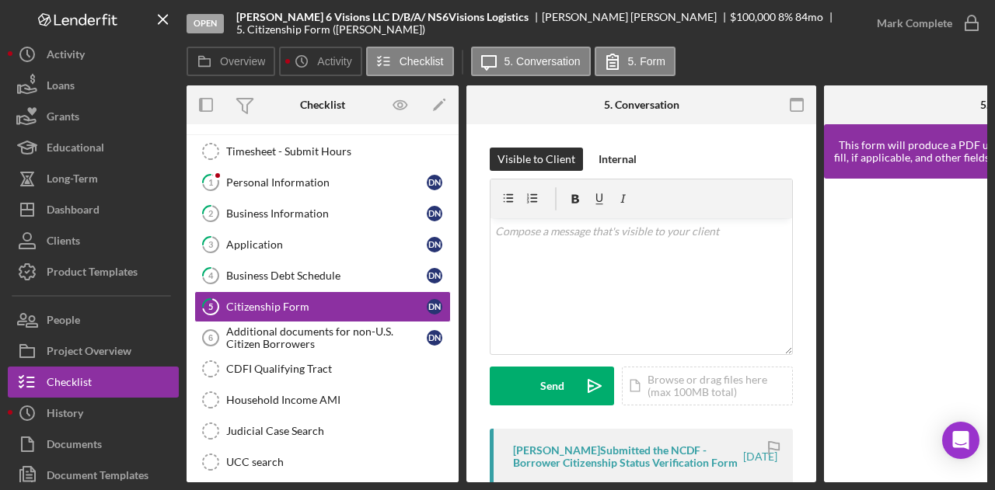
scroll to position [0, 187]
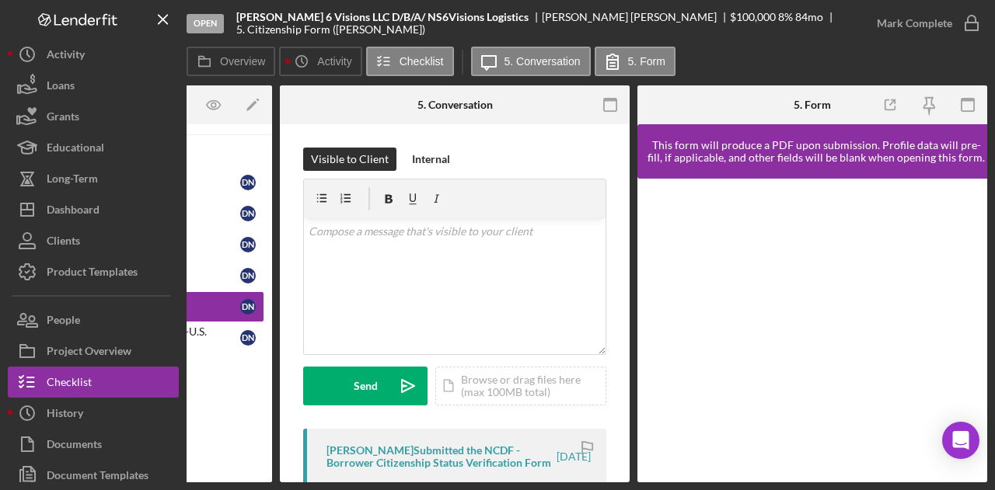
click at [930, 484] on div "Open [PERSON_NAME] 6 Visions LLC D/B/A/ NS6Visions Logistics [PERSON_NAME] $100…" at bounding box center [497, 245] width 995 height 490
click at [644, 47] on button "5. Form" at bounding box center [635, 62] width 81 height 30
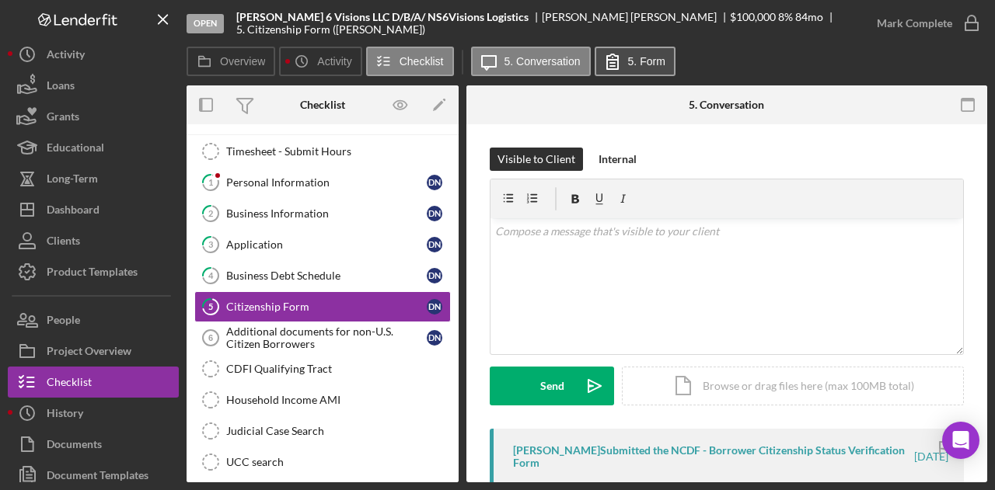
scroll to position [0, 0]
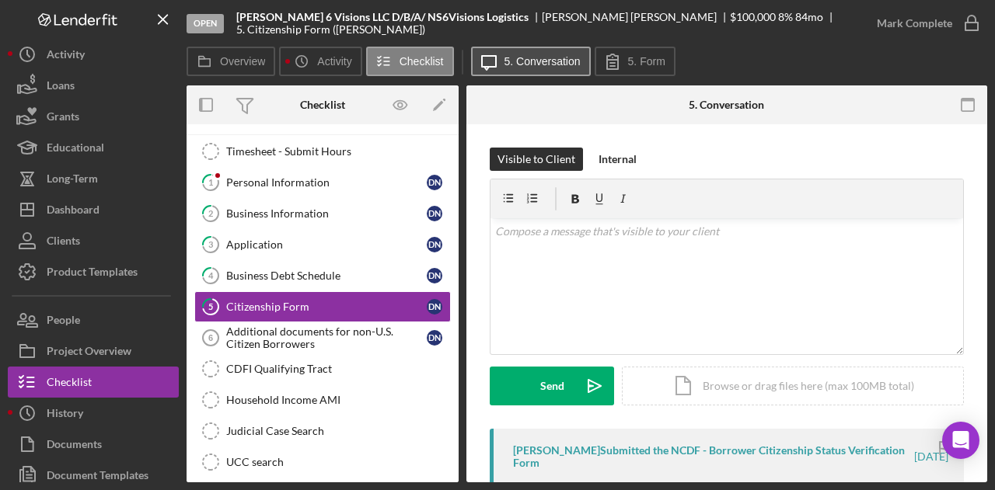
click at [540, 50] on button "Icon/Message 5. Conversation" at bounding box center [531, 62] width 120 height 30
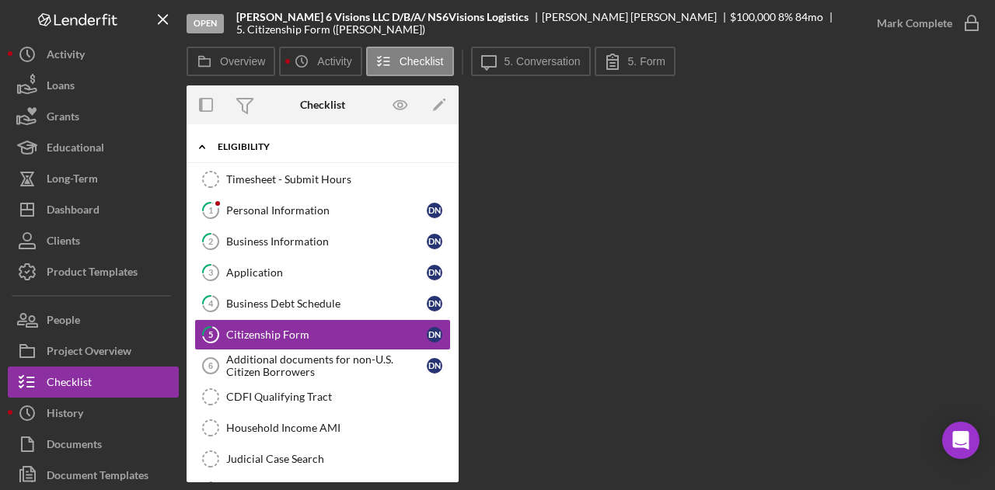
click at [260, 139] on div "Icon/Expander Eligibility 1 / 20" at bounding box center [323, 147] width 272 height 32
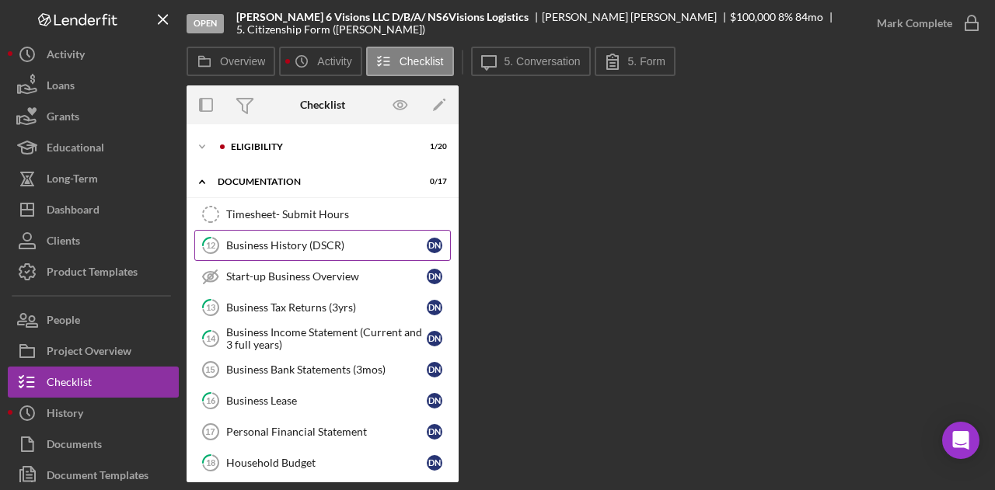
click at [295, 239] on div "Business History (DSCR)" at bounding box center [326, 245] width 201 height 12
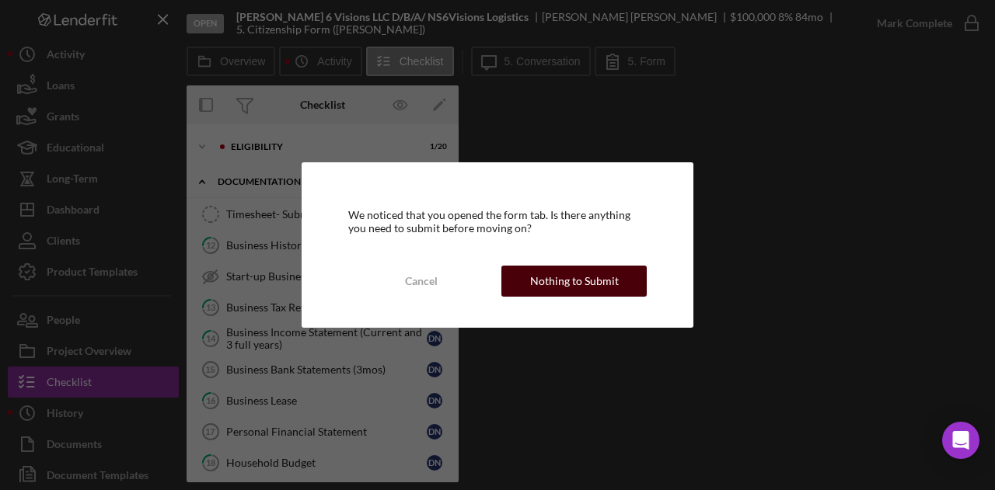
click at [606, 285] on div "Nothing to Submit" at bounding box center [574, 281] width 89 height 31
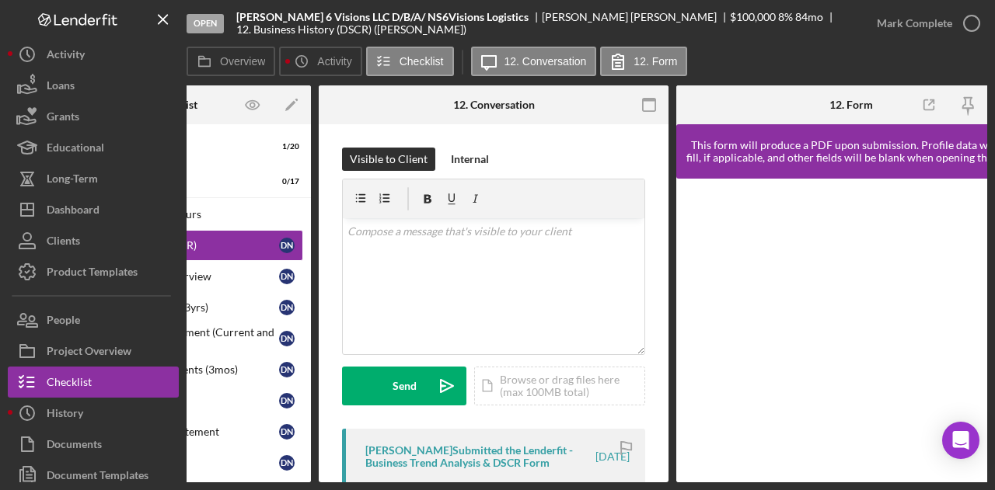
scroll to position [0, 187]
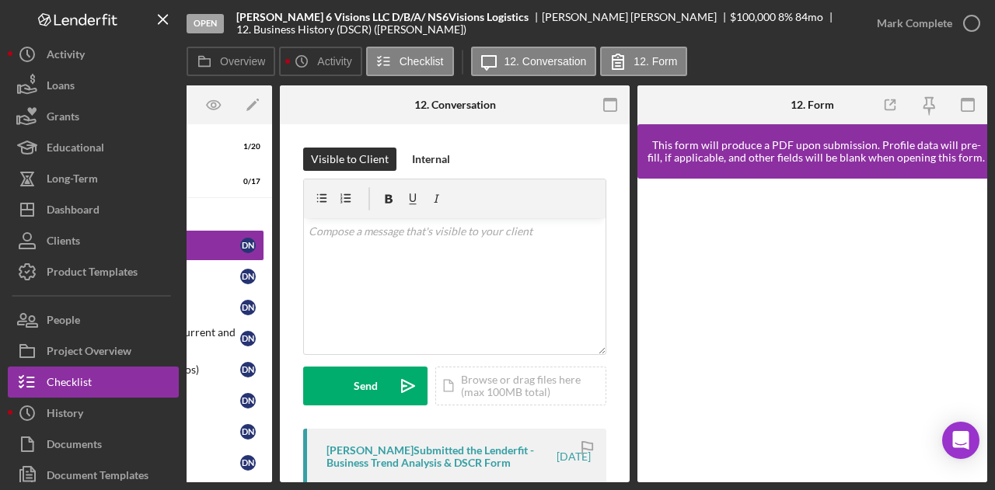
drag, startPoint x: 382, startPoint y: 487, endPoint x: 295, endPoint y: 490, distance: 86.3
click at [295, 490] on div "Open [PERSON_NAME] 6 Visions LLC D/B/A/ NS6Visions Logistics [PERSON_NAME] $100…" at bounding box center [497, 245] width 995 height 490
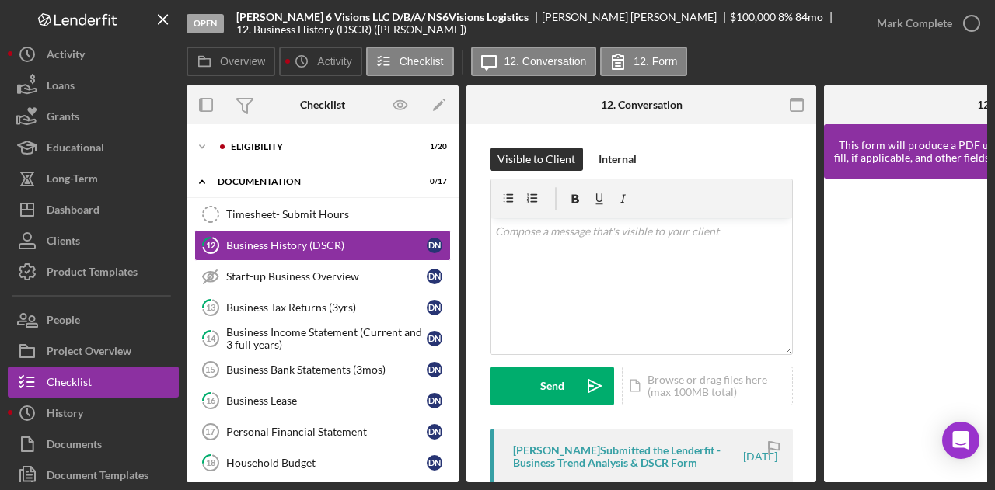
scroll to position [0, 0]
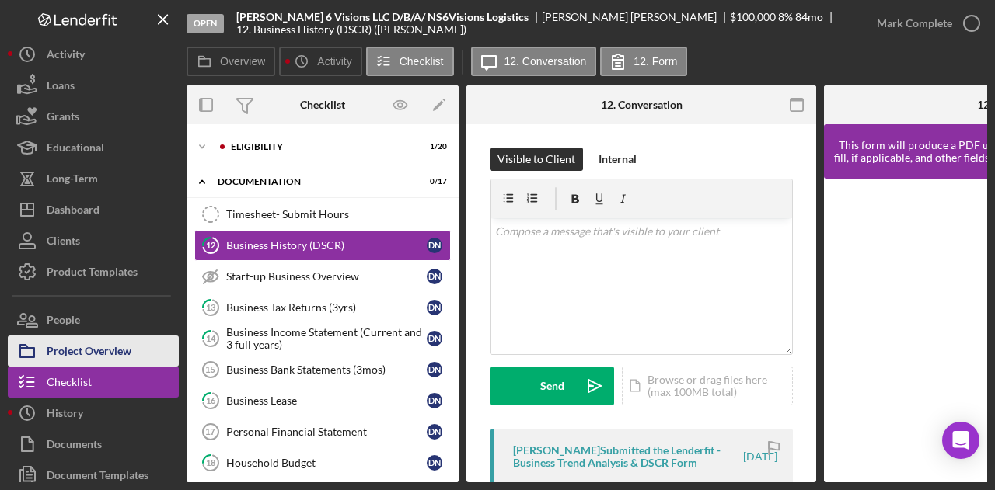
click at [68, 347] on div "Project Overview" at bounding box center [89, 353] width 85 height 35
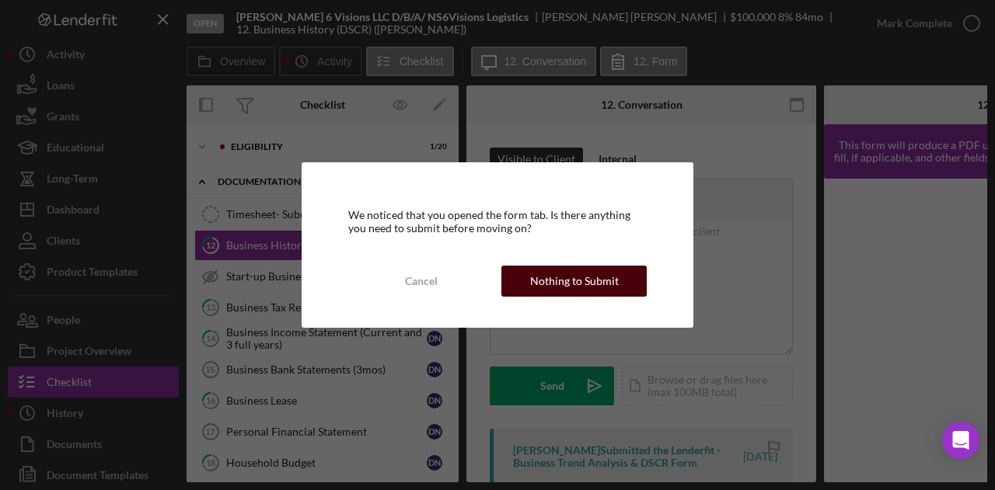
click at [551, 282] on div "Nothing to Submit" at bounding box center [574, 281] width 89 height 31
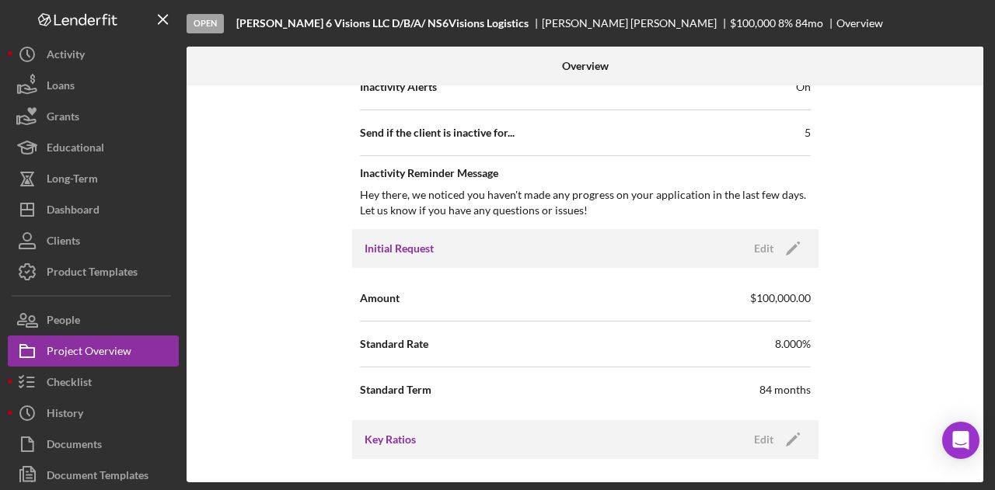
scroll to position [770, 0]
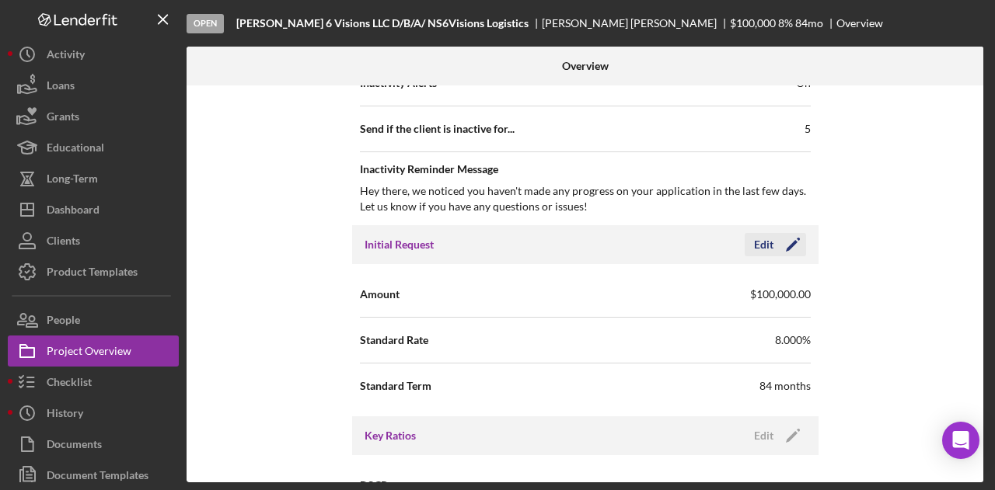
click at [792, 245] on icon "Icon/Edit" at bounding box center [792, 244] width 39 height 39
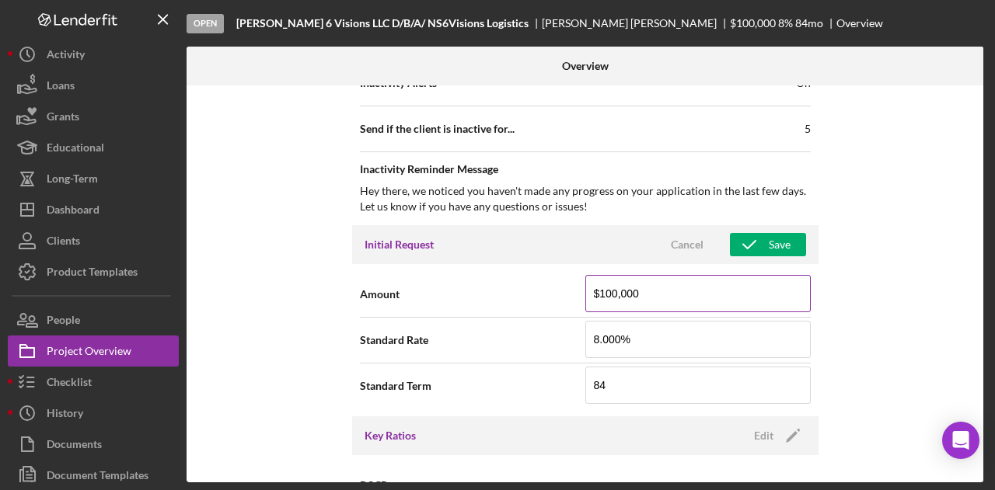
click at [653, 296] on input "$100,000" at bounding box center [697, 293] width 225 height 37
type input "$1"
type input "$48,500"
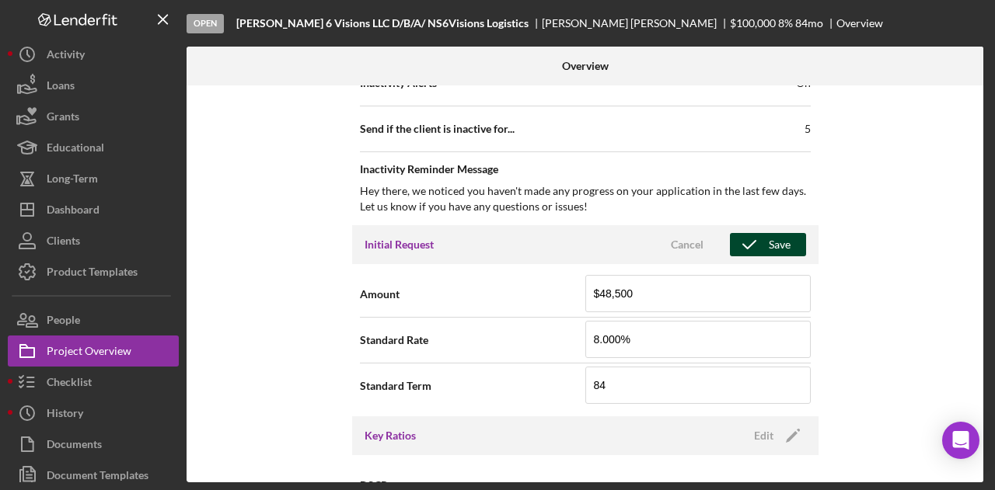
click at [773, 243] on div "Save" at bounding box center [780, 244] width 22 height 23
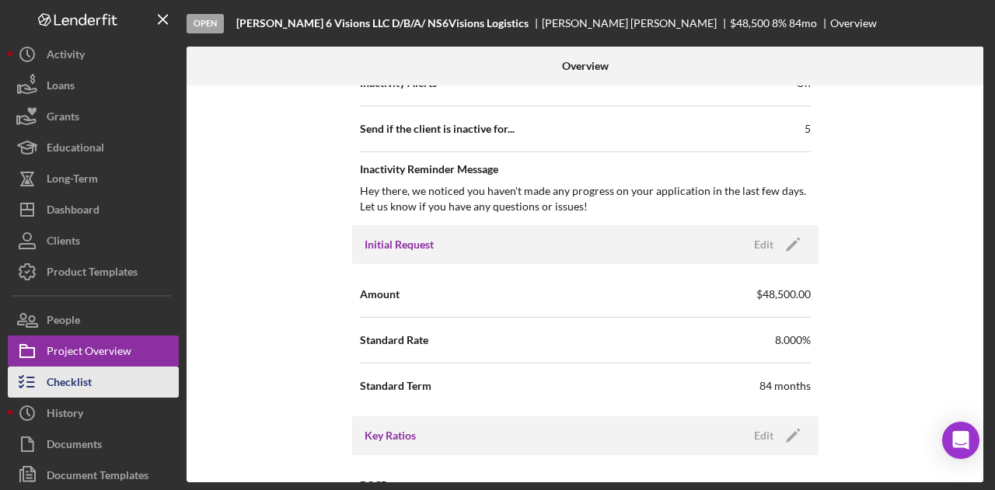
click at [72, 380] on div "Checklist" at bounding box center [69, 384] width 45 height 35
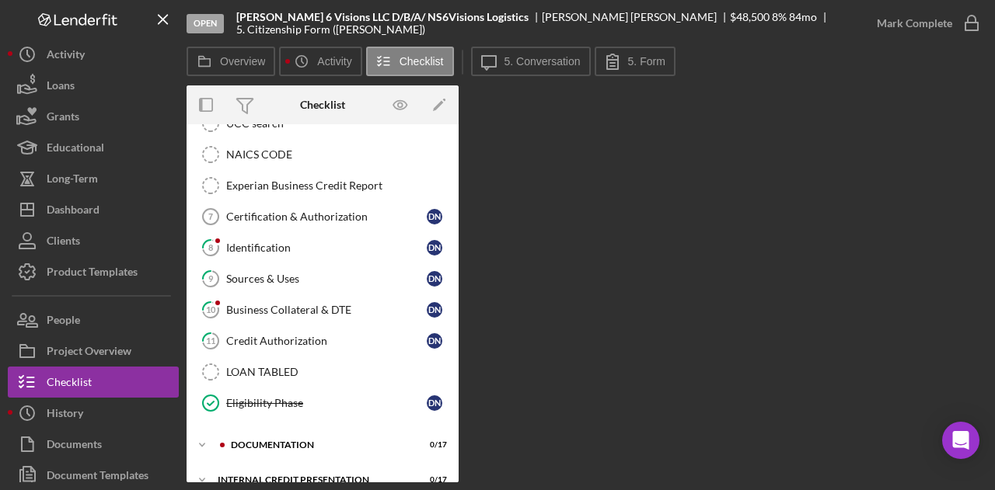
scroll to position [378, 0]
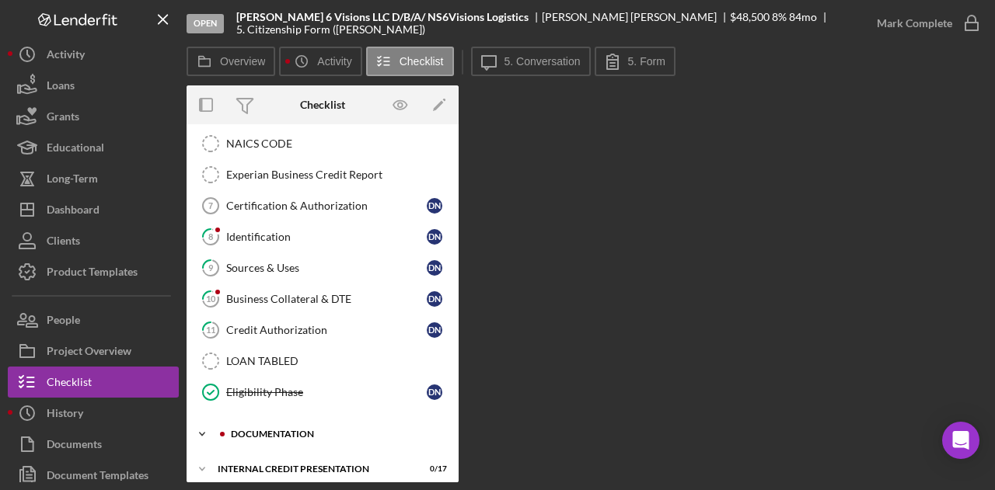
click at [271, 430] on div "documentation" at bounding box center [335, 434] width 208 height 9
drag, startPoint x: 452, startPoint y: 316, endPoint x: 452, endPoint y: 355, distance: 38.9
click at [452, 355] on div "Timesheet - Submit Hours Timesheet - Submit Hours 1 Personal Information D N 2 …" at bounding box center [323, 101] width 272 height 630
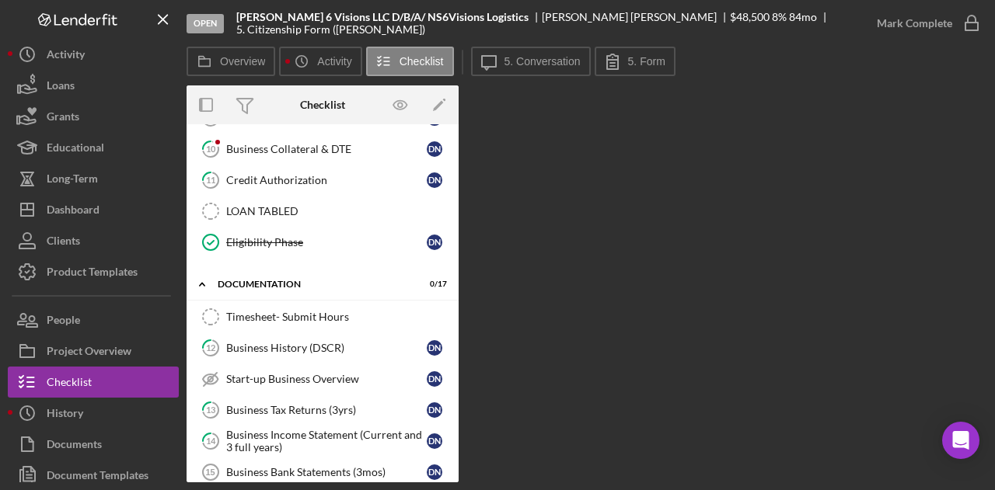
scroll to position [529, 0]
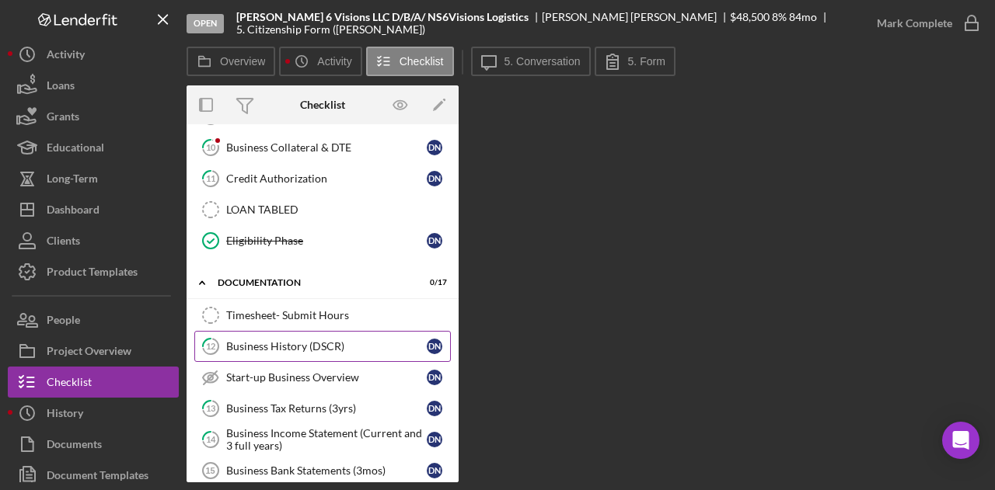
click at [312, 340] on div "Business History (DSCR)" at bounding box center [326, 346] width 201 height 12
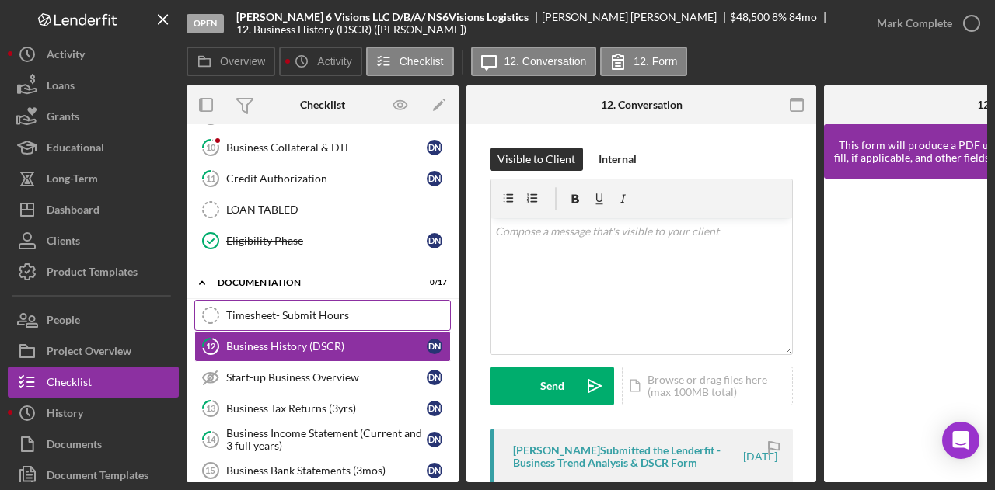
click at [272, 300] on link "Timesheet- Submit Hours Timesheet- Submit Hours" at bounding box center [322, 315] width 257 height 31
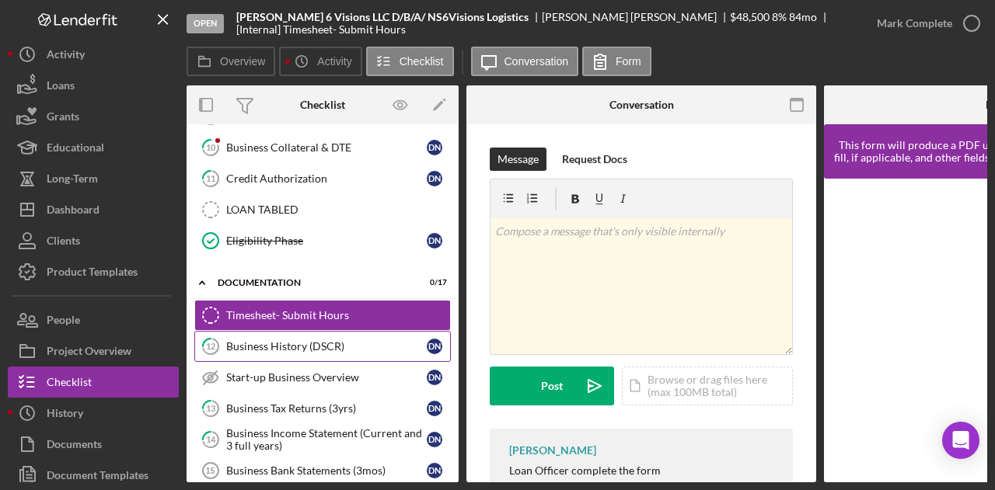
click at [274, 340] on div "Business History (DSCR)" at bounding box center [326, 346] width 201 height 12
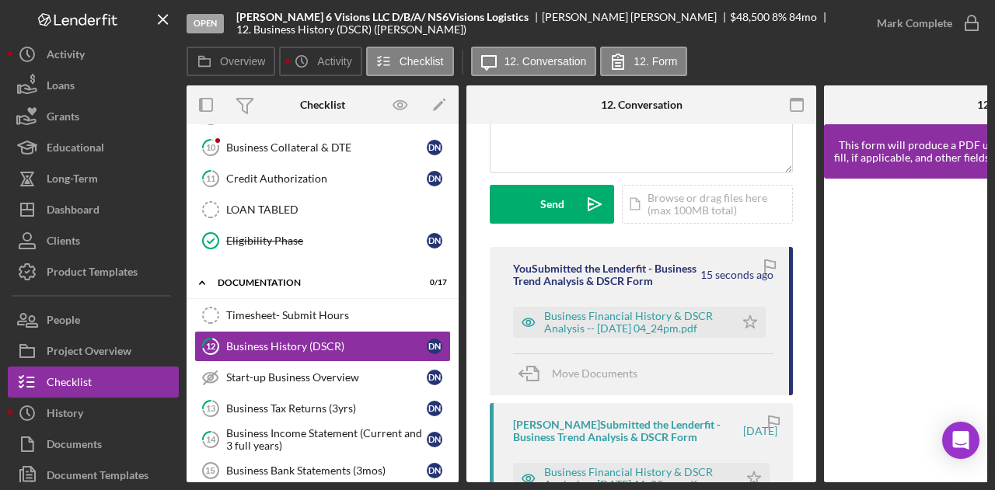
scroll to position [196, 0]
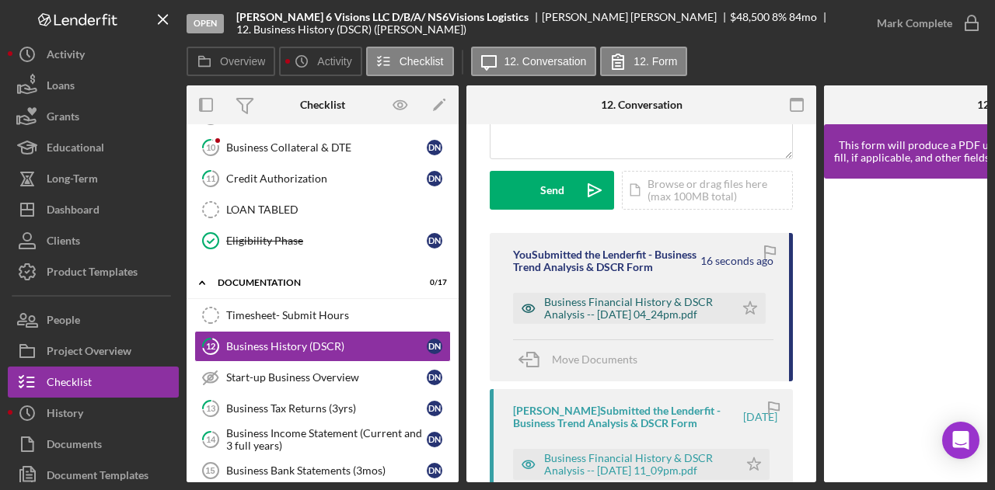
click at [707, 319] on div "Business Financial History & DSCR Analysis -- [DATE] 04_24pm.pdf" at bounding box center [635, 308] width 183 height 25
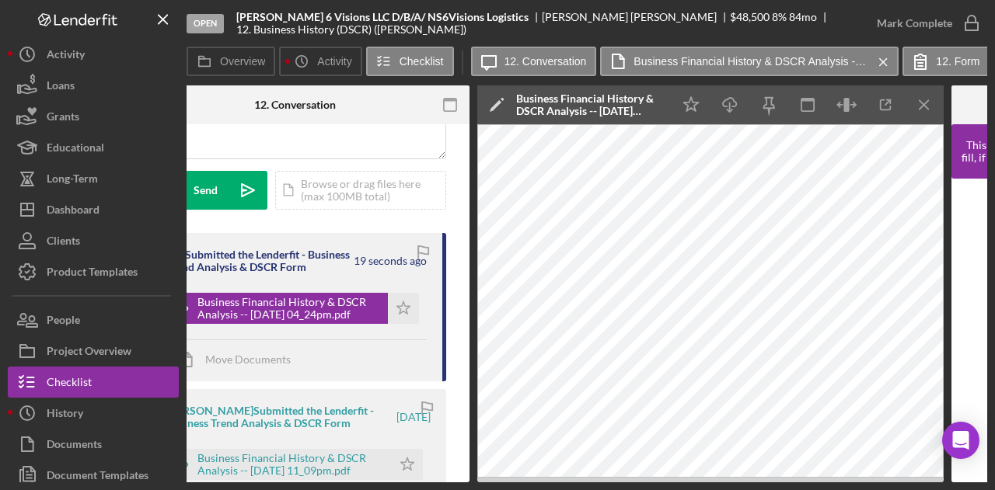
scroll to position [0, 348]
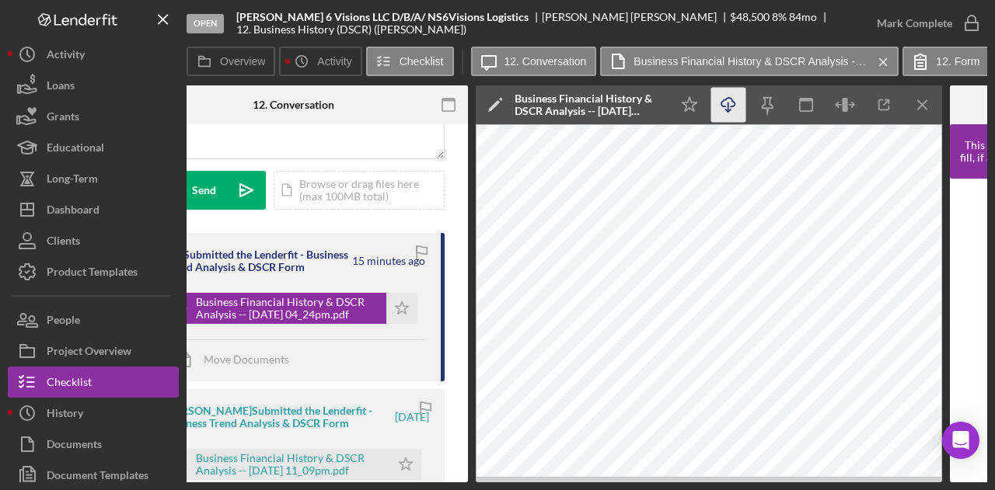
click at [725, 108] on icon "Icon/Download" at bounding box center [728, 105] width 35 height 35
drag, startPoint x: 525, startPoint y: 16, endPoint x: 233, endPoint y: 13, distance: 291.5
click at [233, 13] on div "Open [PERSON_NAME] 6 Visions LLC D/B/A/ NS6Visions Logistics [PERSON_NAME] $48,…" at bounding box center [524, 23] width 675 height 47
copy b "[PERSON_NAME] 6 Visions LLC D/B/A/ NS6Visions Logistics"
